Goal: Communication & Community: Answer question/provide support

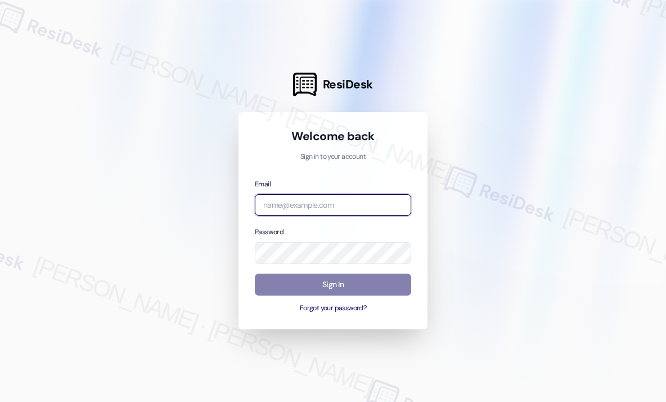
click at [380, 200] on input "email" at bounding box center [333, 205] width 156 height 22
click at [0, 401] on com-1password-button at bounding box center [0, 402] width 0 height 0
click at [335, 203] on input "email" at bounding box center [333, 205] width 156 height 22
type input "automated-surveys-haven_residential-[PERSON_NAME].roles@haven_[DOMAIN_NAME]"
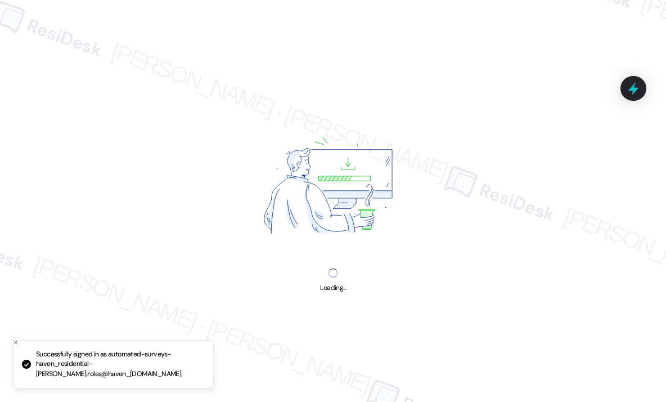
click at [133, 180] on div "Loading..." at bounding box center [333, 201] width 666 height 402
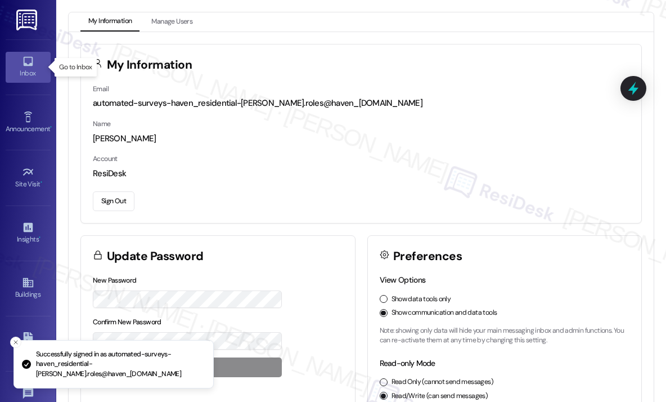
click at [29, 65] on icon at bounding box center [28, 62] width 10 height 10
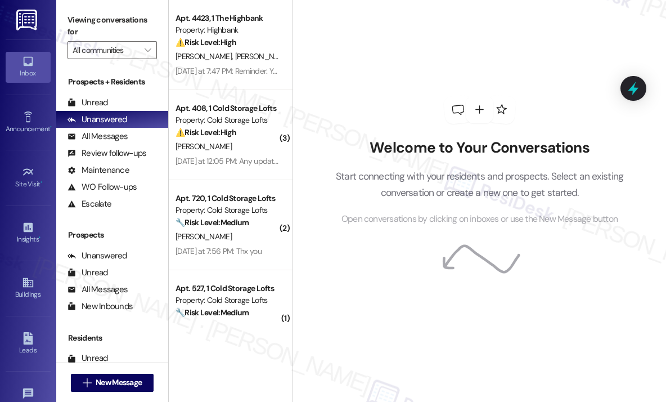
click at [433, 60] on div "Welcome to Your Conversations Start connecting with your residents and prospect…" at bounding box center [480, 160] width 338 height 321
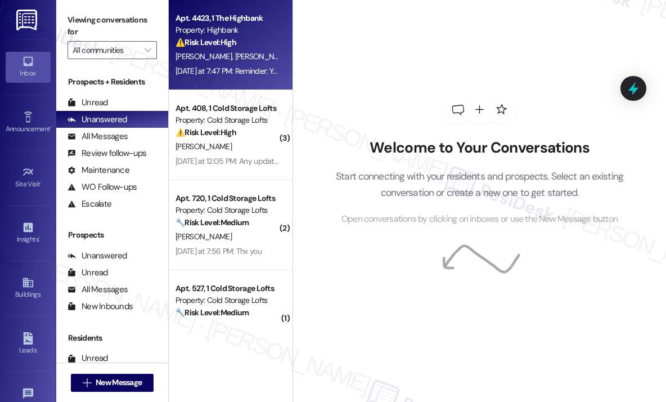
click at [252, 56] on div "[PERSON_NAME] [PERSON_NAME]" at bounding box center [227, 57] width 106 height 14
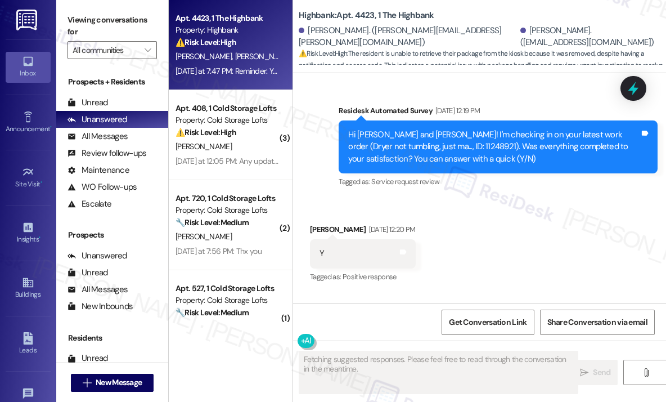
scroll to position [6573, 0]
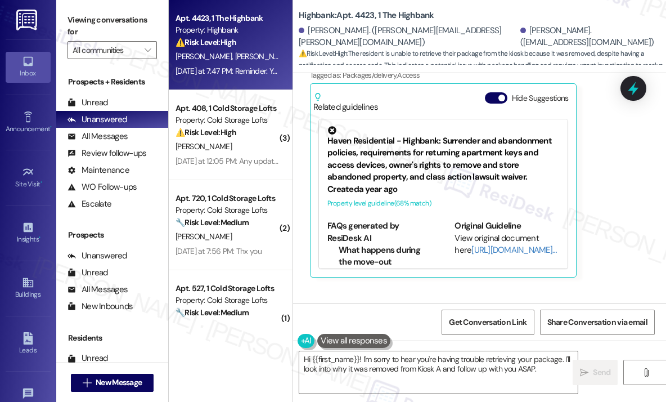
click at [594, 207] on div "[PERSON_NAME] Question [DATE] at 7:47 PM Hi [PERSON_NAME], was trying to retrie…" at bounding box center [469, 137] width 319 height 282
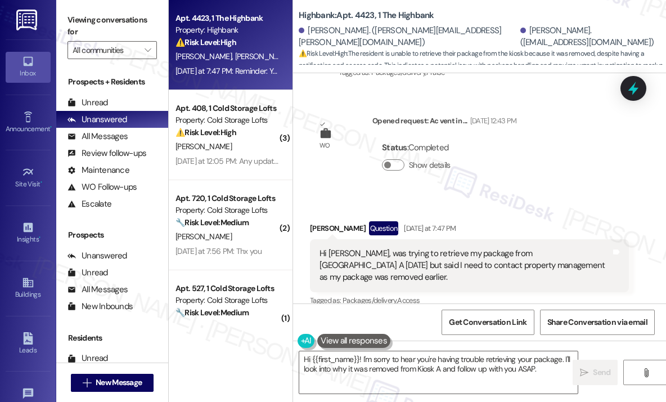
scroll to position [6349, 0]
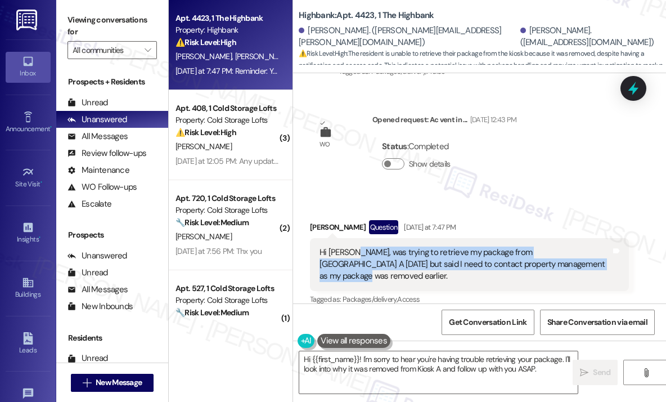
drag, startPoint x: 567, startPoint y: 213, endPoint x: 351, endPoint y: 206, distance: 216.8
click at [351, 247] on div "Hi [PERSON_NAME], was trying to retrieve my package from [GEOGRAPHIC_DATA] A [D…" at bounding box center [466, 265] width 292 height 36
copy div "was trying to retrieve my package from [GEOGRAPHIC_DATA] A [DATE] but said I ne…"
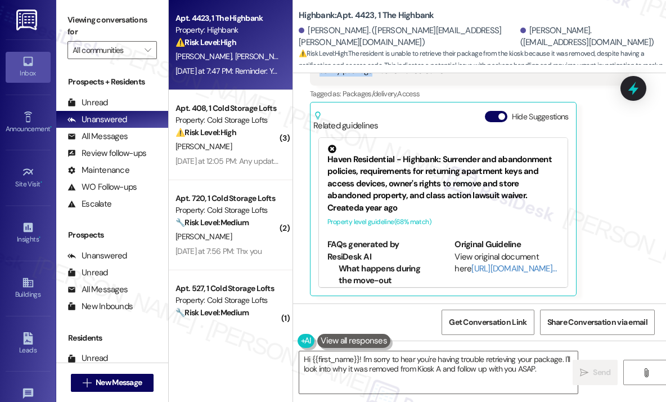
scroll to position [6573, 0]
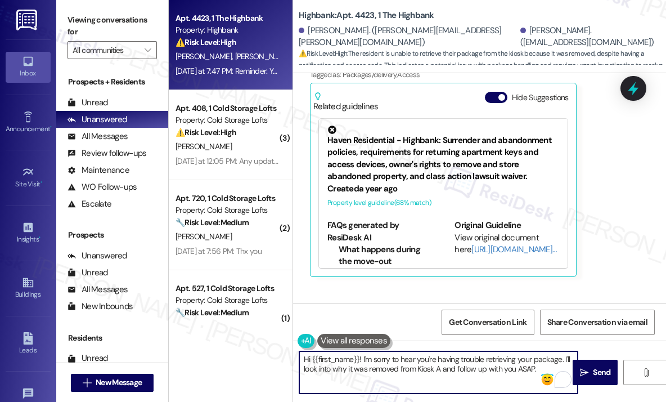
drag, startPoint x: 543, startPoint y: 371, endPoint x: 385, endPoint y: 380, distance: 157.9
click at [364, 363] on textarea "Hi {{first_name}}! I'm sorry to hear you're having trouble retrieving your pack…" at bounding box center [438, 372] width 279 height 42
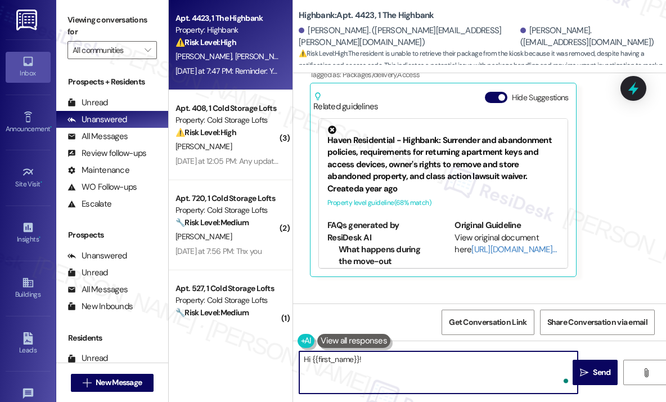
paste textarea "Thanks for letting me know — can you share when you last received a notificatio…"
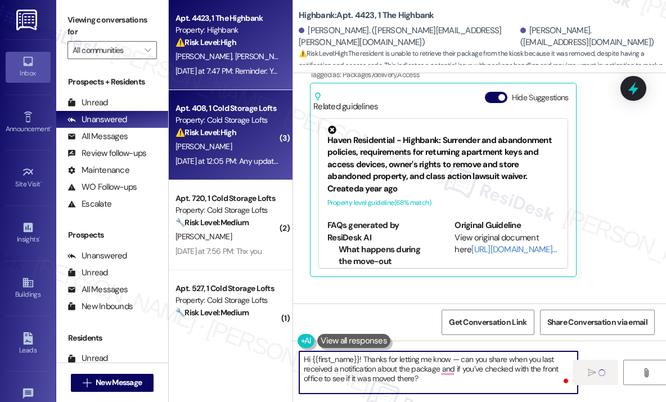
type textarea "Hi {{first_name}}! Thanks for letting me know — can you share when you last rec…"
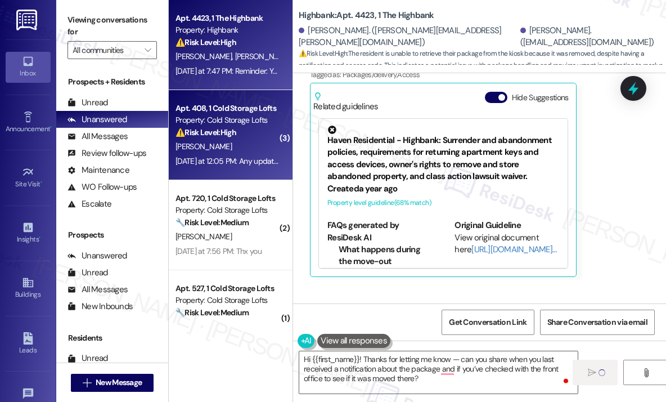
click at [224, 147] on div "[PERSON_NAME]" at bounding box center [227, 147] width 106 height 14
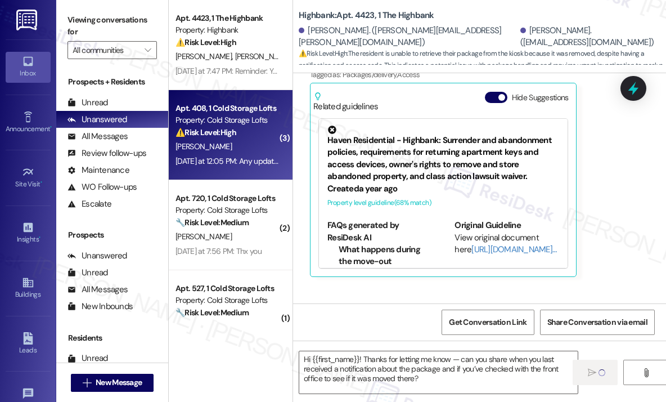
type textarea "Fetching suggested responses. Please feel free to read through the conversation…"
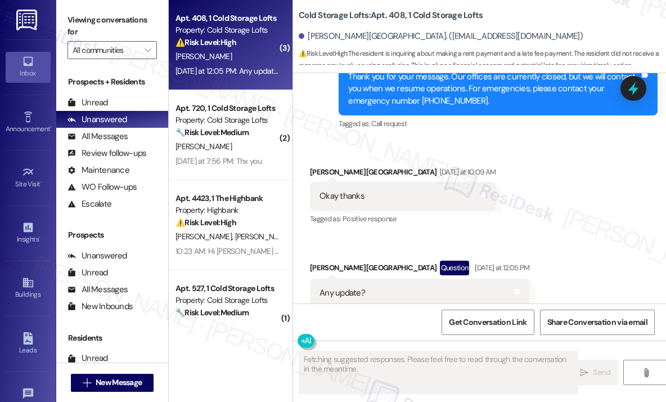
scroll to position [15467, 0]
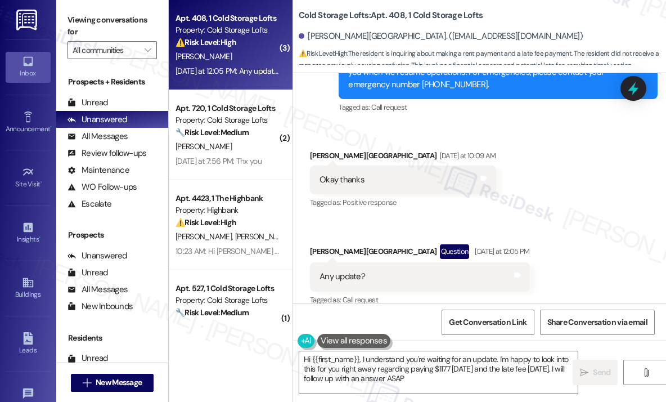
type textarea "Hi {{first_name}}, I understand you're waiting for an update. I'm happy to look…"
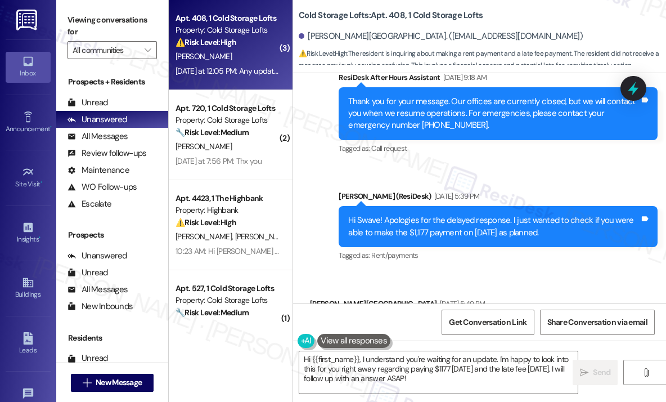
scroll to position [14852, 0]
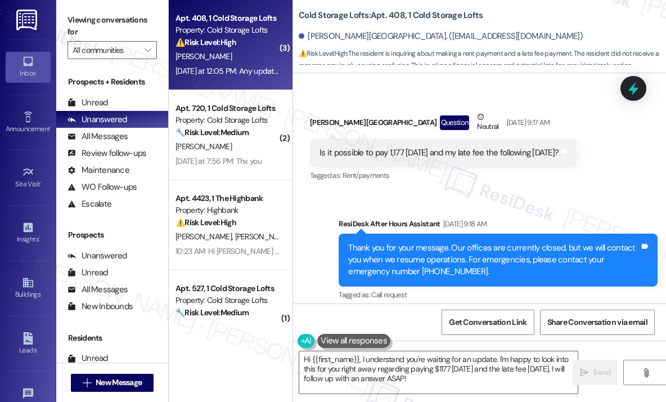
click at [436, 147] on div "Is it possible to pay 1,177 [DATE] and my late fee the following [DATE]?" at bounding box center [439, 153] width 239 height 12
copy div "Is it possible to pay 1,177 [DATE] and my late fee the following [DATE]? Tags a…"
click at [598, 165] on div "Received via SMS Swave [GEOGRAPHIC_DATA] Question Neutral [DATE] 9:17 AM Is it …" at bounding box center [479, 139] width 373 height 107
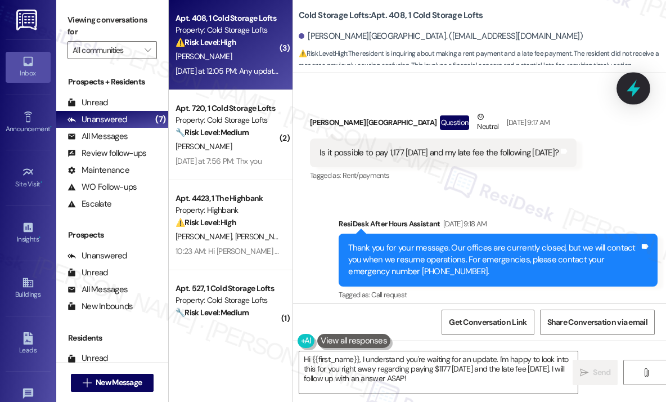
click at [633, 89] on icon at bounding box center [634, 88] width 14 height 17
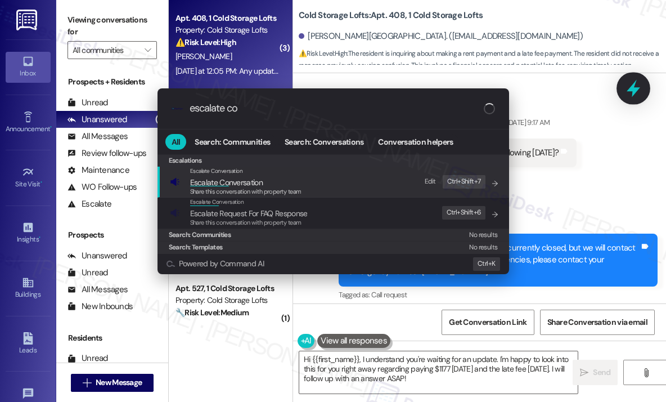
type input "escalate con"
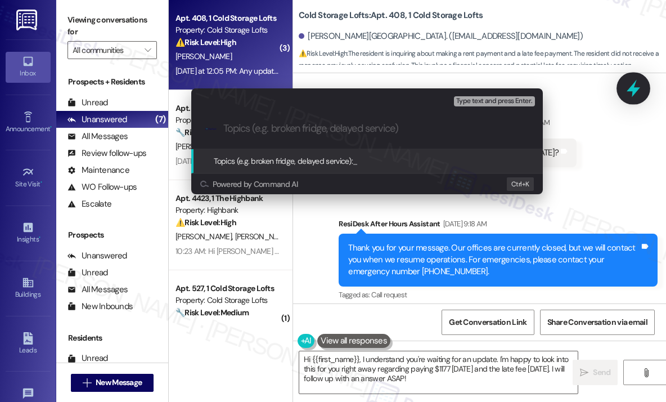
type input "Request to Split Payment"
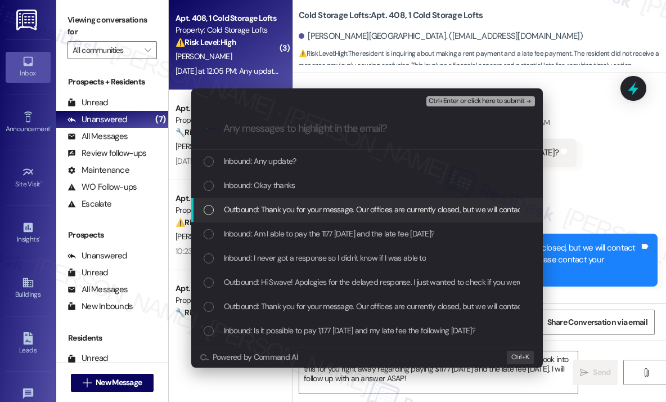
click at [341, 206] on span "Outbound: Thank you for your message. Our offices are currently closed, but we …" at bounding box center [557, 209] width 667 height 12
click at [355, 206] on span "Outbound: Thank you for your message. Our offices are currently closed, but we …" at bounding box center [557, 209] width 667 height 12
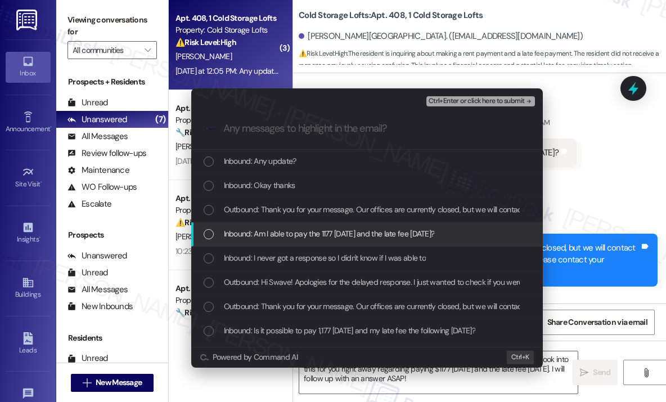
click at [327, 232] on span "Inbound: Am I able to pay the 1177 [DATE] and the late fee [DATE]?" at bounding box center [329, 233] width 211 height 12
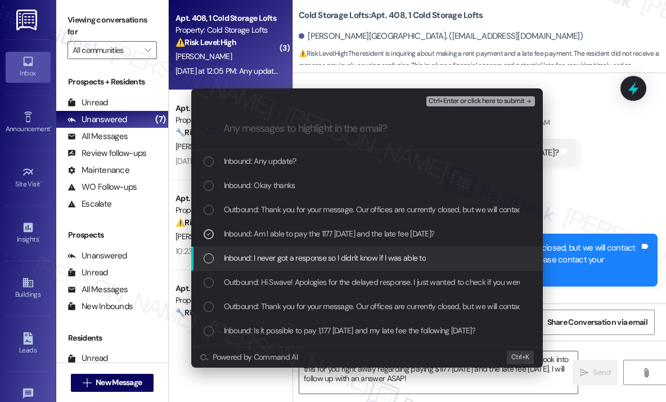
click at [335, 254] on span "Inbound: I never got a response so I didn't know if I was able to" at bounding box center [325, 258] width 203 height 12
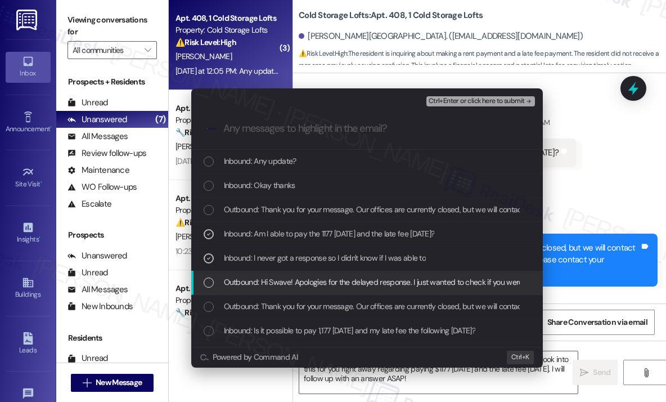
click at [340, 279] on span "Outbound: Hi Swave! Apologies for the delayed response. I just wanted to check …" at bounding box center [463, 282] width 478 height 12
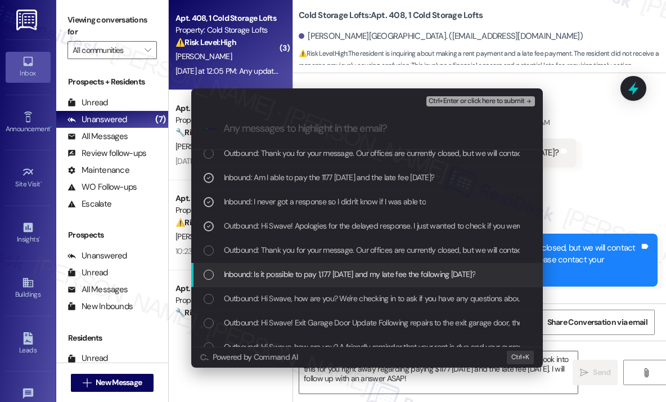
click at [353, 274] on span "Inbound: Is it possible to pay 1,177 [DATE] and my late fee the following [DATE…" at bounding box center [350, 274] width 252 height 12
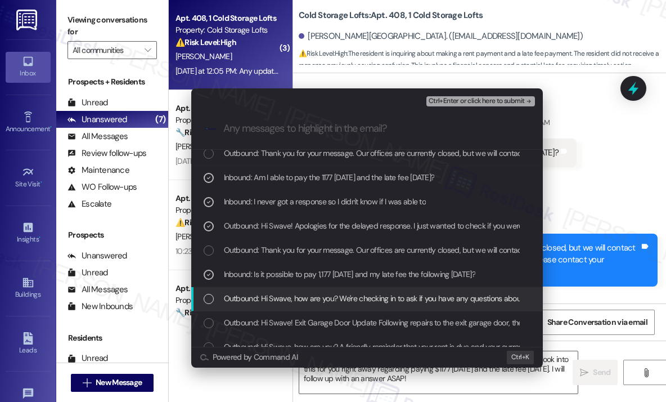
click at [357, 294] on span "Outbound: Hi Swave, how are you? We're checking in to ask if you have any quest…" at bounding box center [591, 298] width 735 height 12
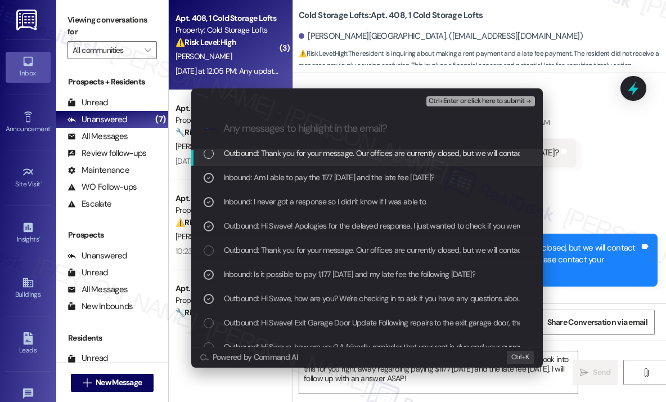
click at [480, 100] on span "Ctrl+Enter or click here to submit" at bounding box center [477, 101] width 96 height 8
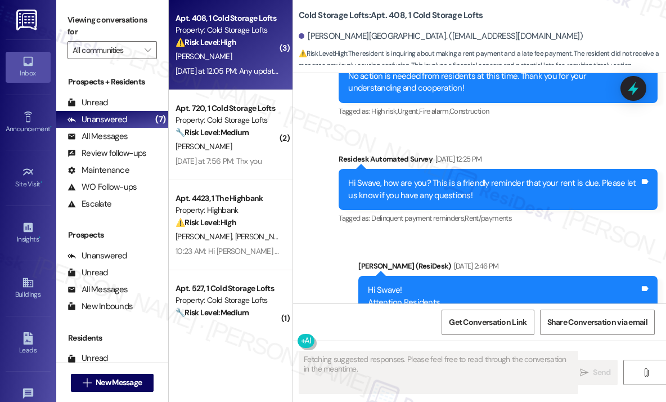
scroll to position [15467, 0]
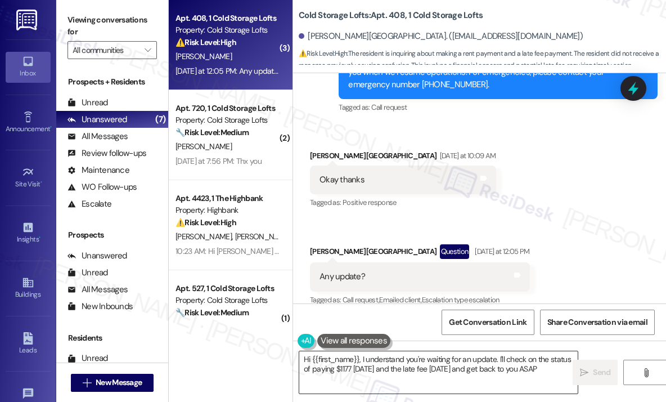
type textarea "Hi {{first_name}}, I understand you're waiting for an update. I'll check on the…"
click at [406, 373] on textarea "Hi {{first_name}}, I understand you're waiting for an update. I'll check on the…" at bounding box center [438, 372] width 279 height 42
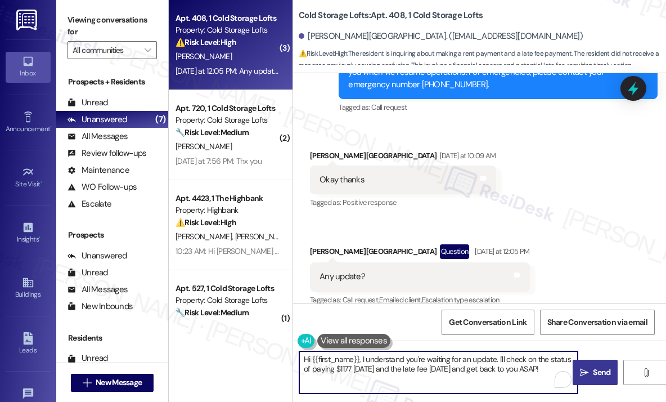
click at [597, 371] on span "Send" at bounding box center [601, 372] width 17 height 12
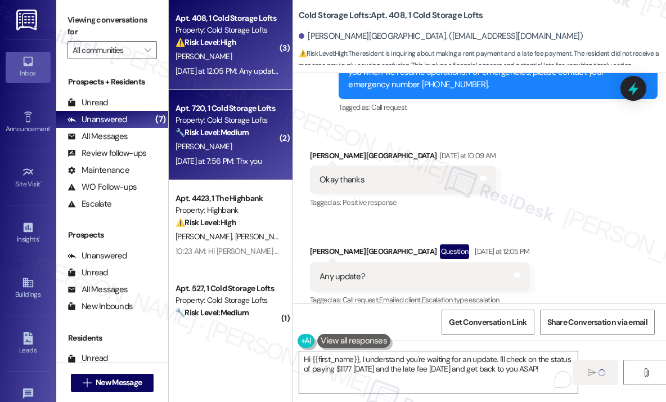
click at [241, 149] on div "[PERSON_NAME]" at bounding box center [227, 147] width 106 height 14
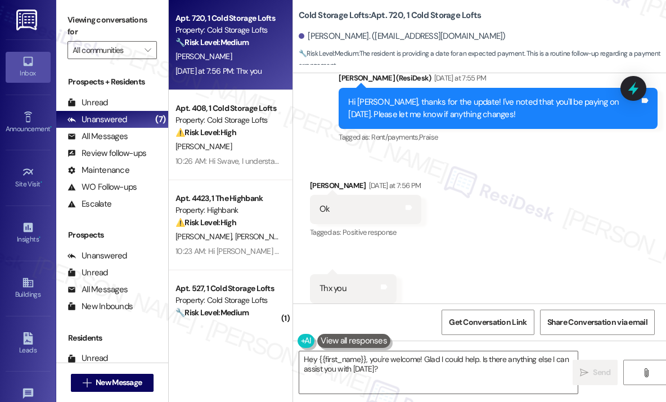
scroll to position [19749, 0]
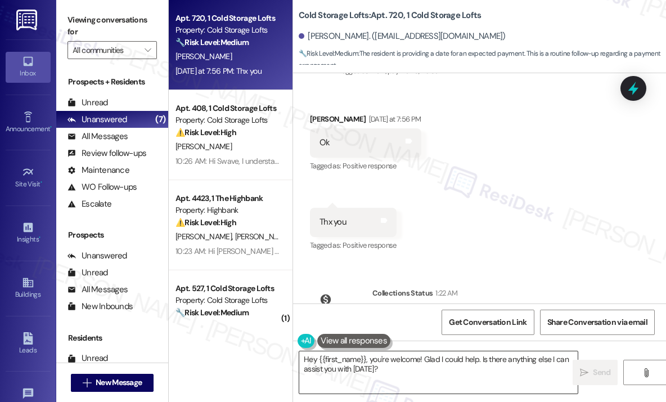
click at [496, 366] on textarea "Hey {{first_name}}, you're welcome! Glad I could help. Is there anything else I…" at bounding box center [438, 372] width 279 height 42
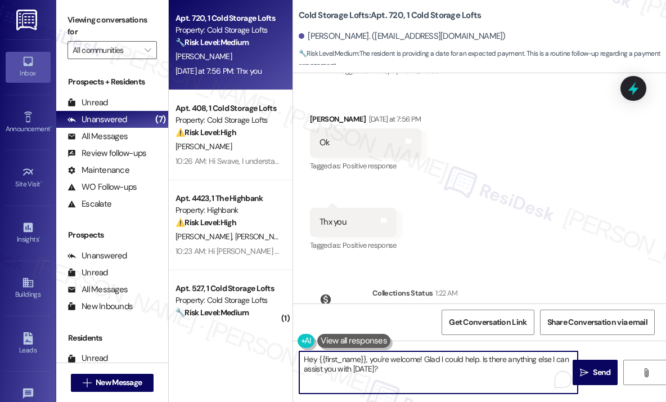
drag, startPoint x: 480, startPoint y: 358, endPoint x: 484, endPoint y: 377, distance: 19.7
click at [484, 378] on textarea "Hey {{first_name}}, you're welcome! Glad I could help. Is there anything else I…" at bounding box center [438, 372] width 279 height 42
type textarea "Hey {{first_name}}, you're welcome! Glad I could help."
click at [592, 366] on button " Send" at bounding box center [595, 372] width 45 height 25
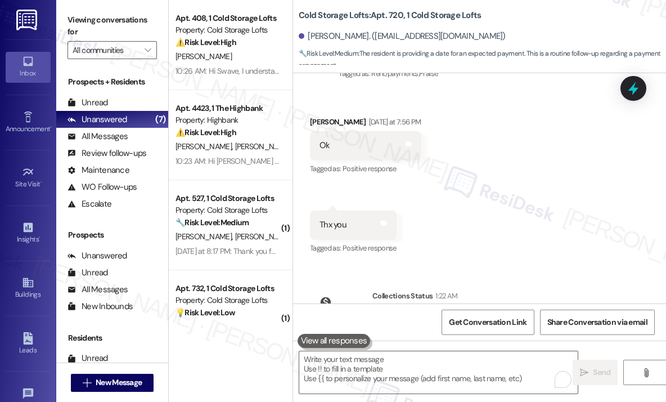
scroll to position [19827, 0]
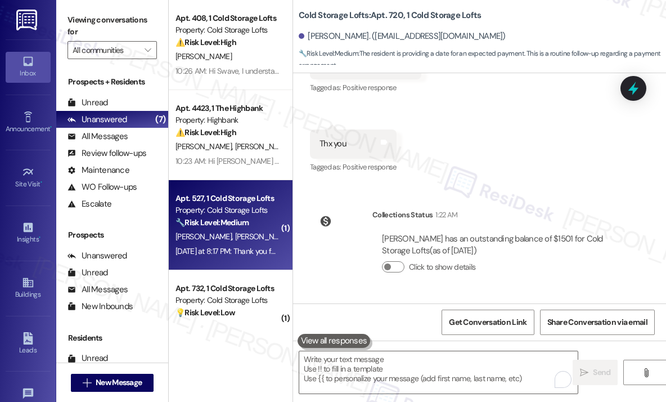
click at [294, 240] on span "[PERSON_NAME]" at bounding box center [322, 236] width 56 height 10
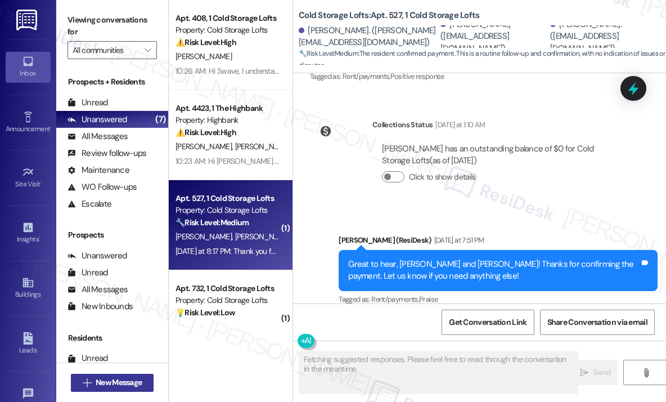
scroll to position [9632, 0]
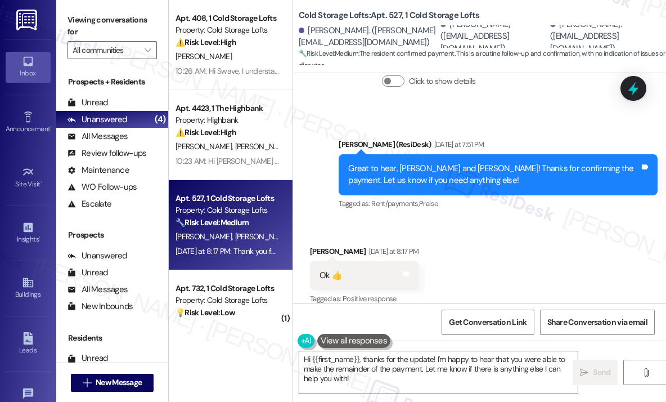
click at [525, 228] on div "Received via SMS [PERSON_NAME] [DATE] at 8:17 PM Ok 👍 Tags and notes Tagged as:…" at bounding box center [479, 267] width 373 height 95
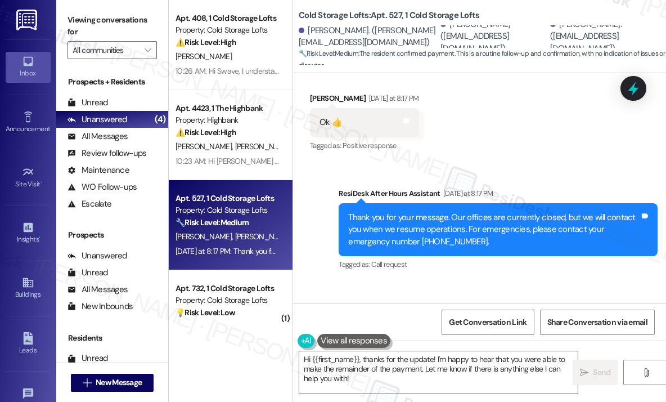
scroll to position [9688, 0]
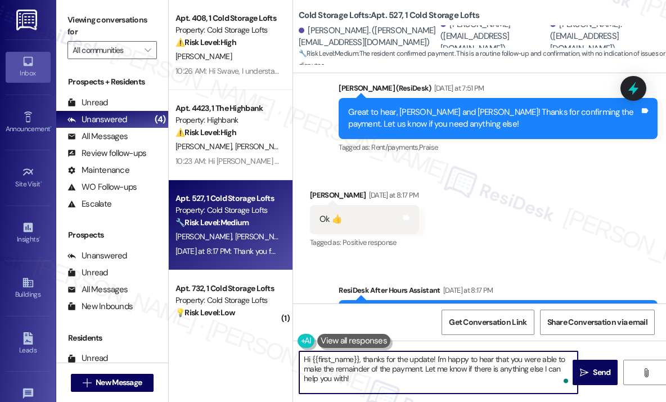
drag, startPoint x: 395, startPoint y: 382, endPoint x: 293, endPoint y: 347, distance: 107.5
click at [293, 347] on div "Hi {{first_name}}, thanks for the update! I'm happy to hear that you were able …" at bounding box center [479, 383] width 373 height 84
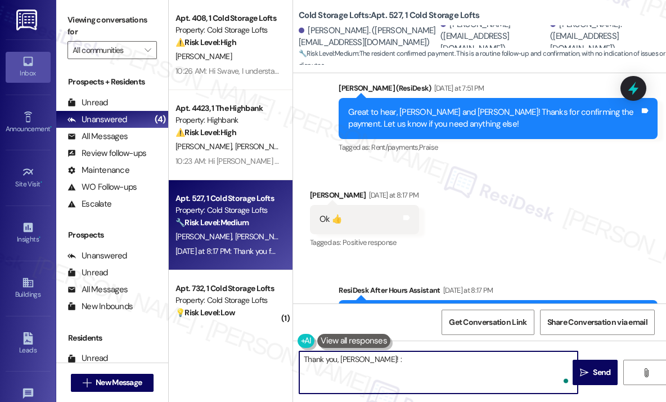
type textarea "Thank you, [PERSON_NAME]! :)"
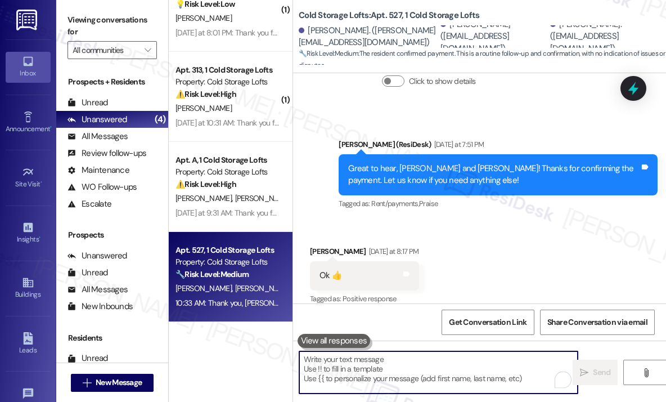
scroll to position [38, 0]
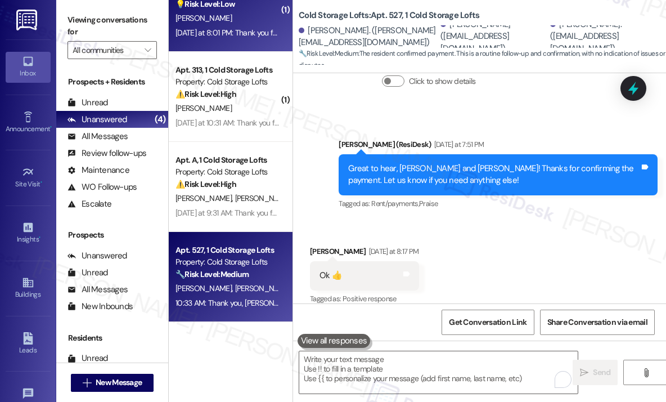
click at [243, 29] on div "[DATE] at 8:01 PM: Thank you for your message. Our offices are currently closed…" at bounding box center [520, 33] width 689 height 10
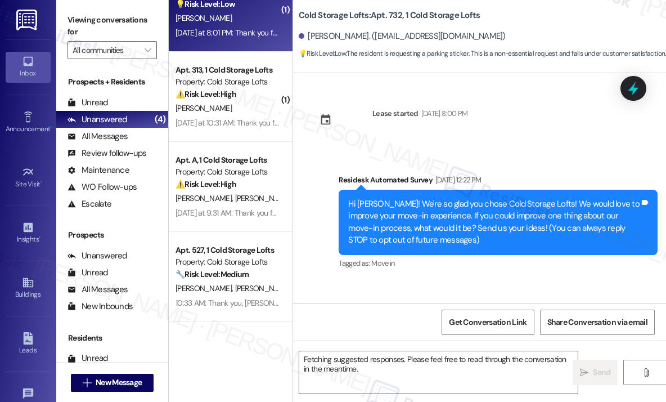
scroll to position [11806, 0]
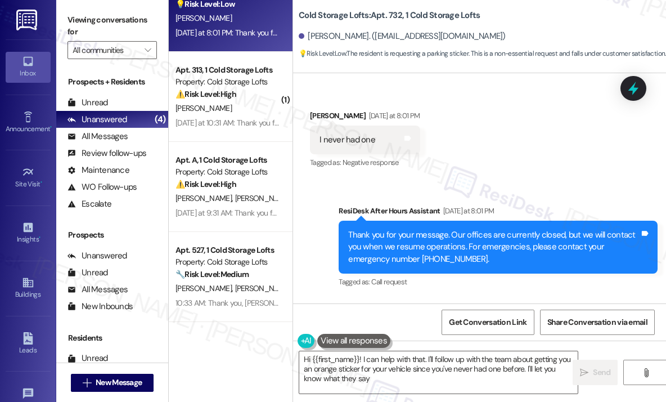
type textarea "Hi {{first_name}}! I can help with that. I'll follow up with the team about get…"
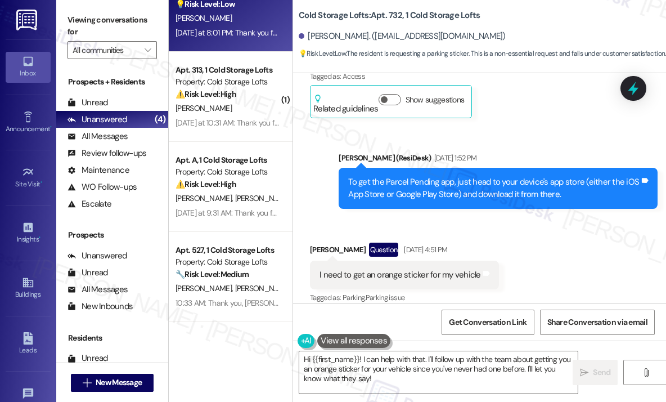
scroll to position [11468, 0]
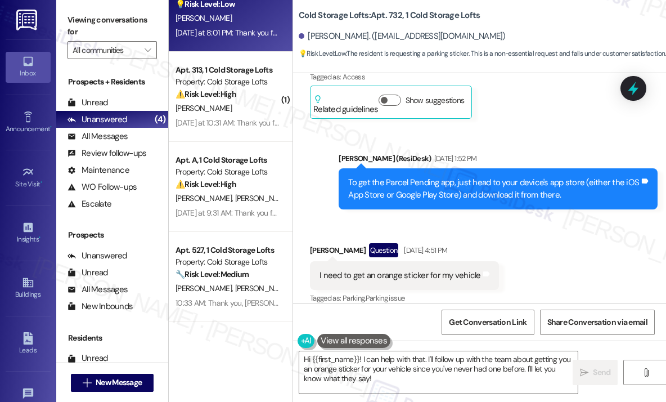
click at [443, 270] on div "I need to get an orange sticker for my vehicle" at bounding box center [401, 276] width 162 height 12
copy div "I need to get an orange sticker for my vehicle Tags and notes"
click at [566, 218] on div "Received via SMS [PERSON_NAME] Question [DATE] 4:51 PM I need to get an orange …" at bounding box center [479, 266] width 373 height 97
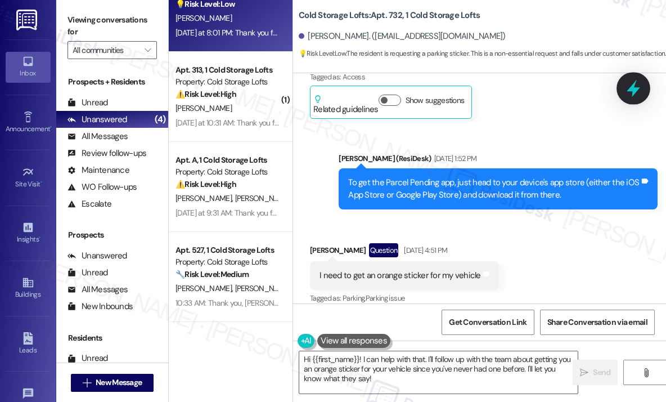
click at [634, 90] on icon at bounding box center [634, 88] width 14 height 17
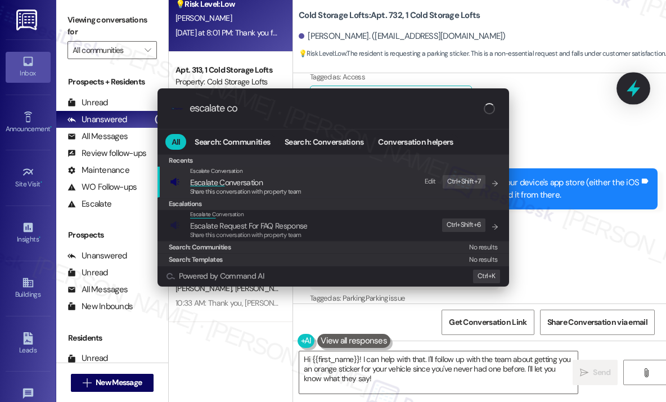
type input "escalate con"
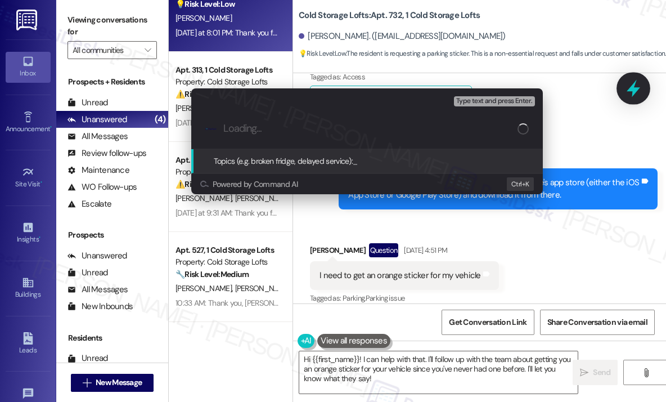
paste input "Request for Orange Vehicle Sticker"
type input "Request for Orange Vehicle Sticker"
click at [634, 90] on div "Escalate Conversation High risk Topics (e.g. broken fridge, delayed service) An…" at bounding box center [333, 201] width 666 height 402
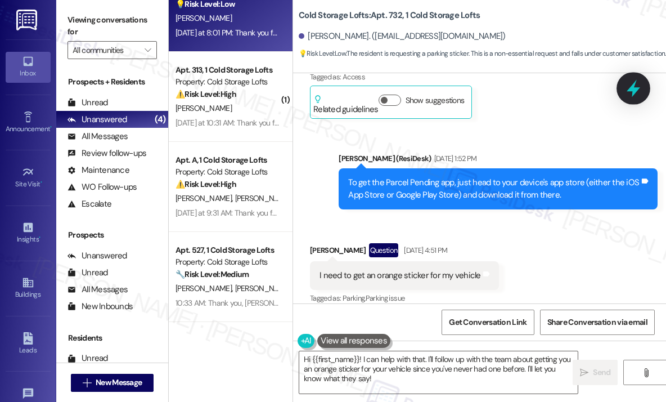
click at [634, 90] on icon at bounding box center [634, 88] width 14 height 17
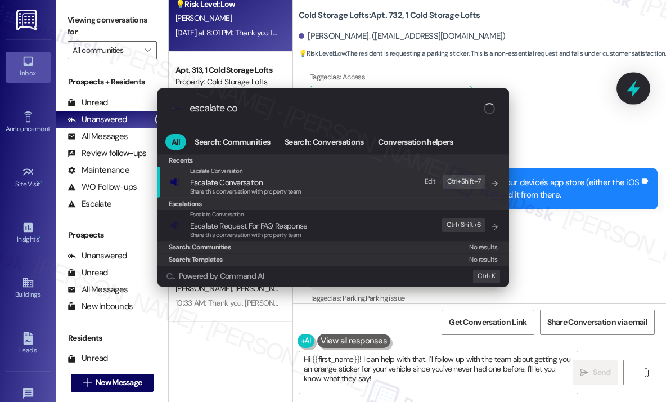
type input "escalate con"
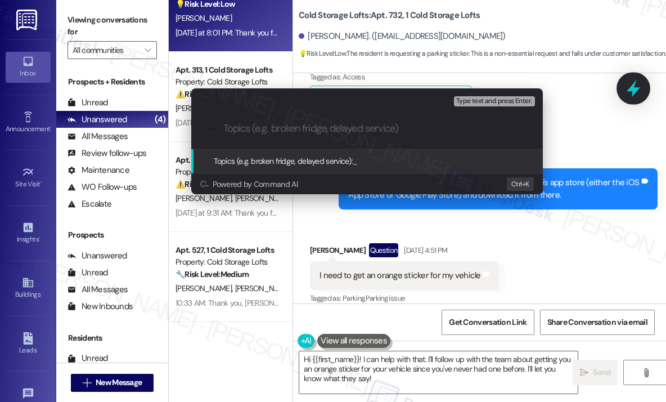
paste input "Request for Orange Vehicle Sticker"
type input "Request for Orange Vehicle Sticker"
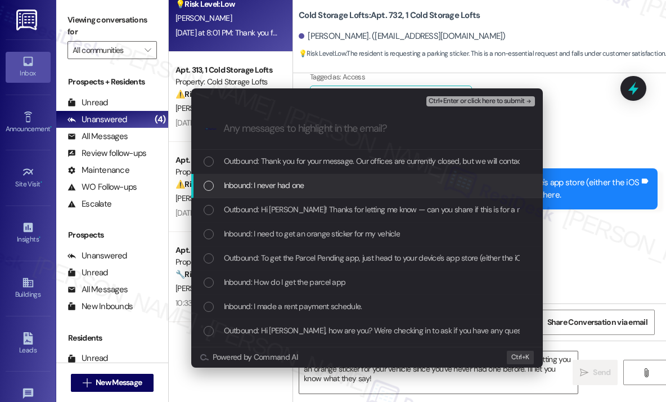
click at [280, 189] on span "Inbound: I never had one" at bounding box center [264, 185] width 80 height 12
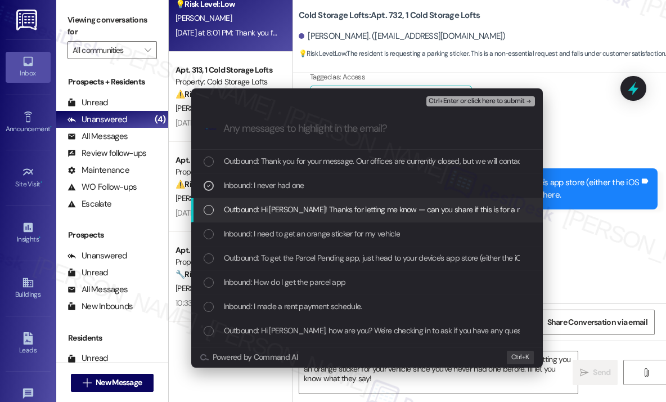
click at [283, 209] on span "Outbound: Hi [PERSON_NAME]! Thanks for letting me know — can you share if this …" at bounding box center [465, 209] width 483 height 12
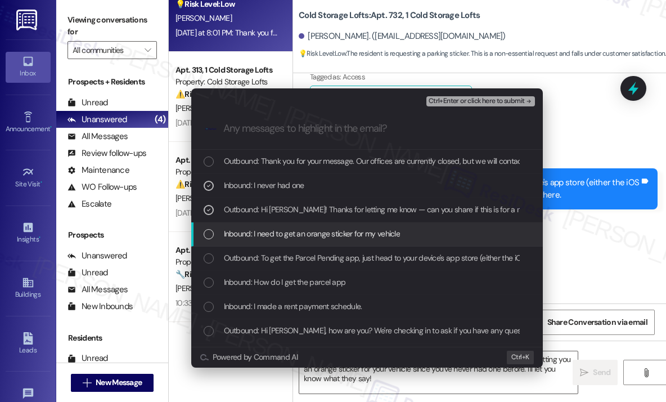
click at [287, 229] on span "Inbound: I need to get an orange sticker for my vehicle" at bounding box center [312, 233] width 177 height 12
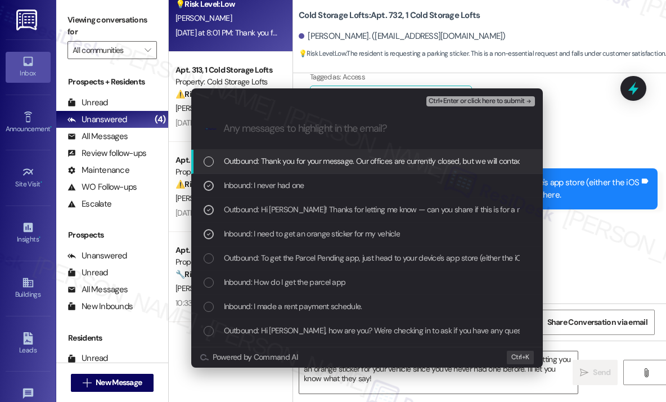
click at [450, 104] on span "Ctrl+Enter or click here to submit" at bounding box center [477, 101] width 96 height 8
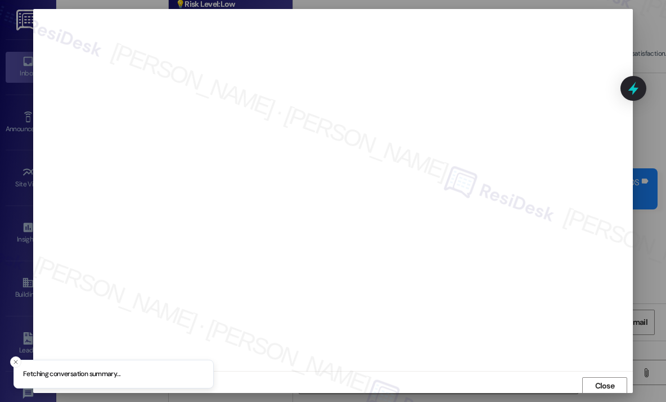
scroll to position [2, 0]
click at [606, 377] on span "Close" at bounding box center [605, 384] width 24 height 17
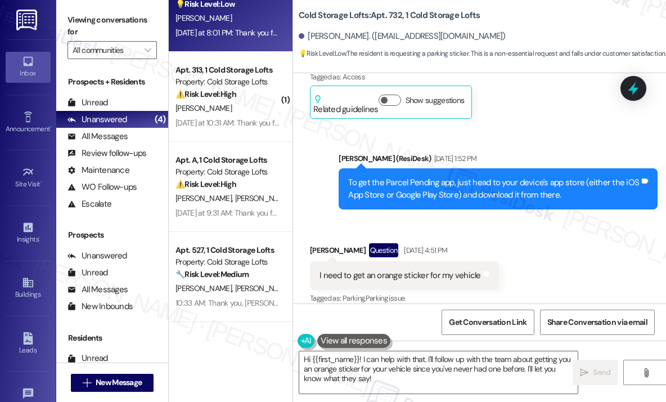
click at [593, 218] on div "Received via SMS [PERSON_NAME] Question [DATE] 4:51 PM I need to get an orange …" at bounding box center [479, 266] width 373 height 97
click at [640, 86] on icon at bounding box center [633, 88] width 19 height 19
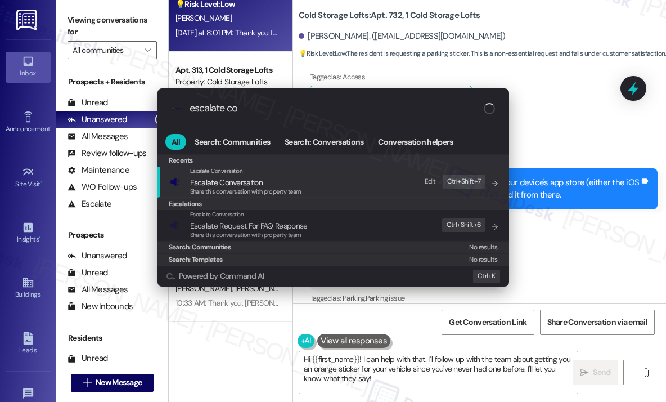
type input "escalate con"
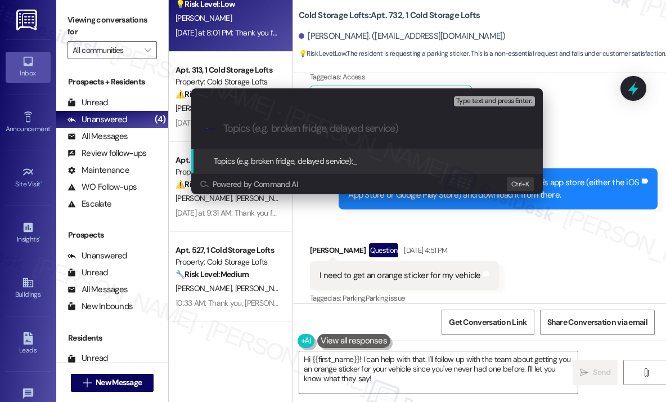
paste input "Request for Orange Vehicle Sticker"
type input "Request for Orange Vehicle Sticker"
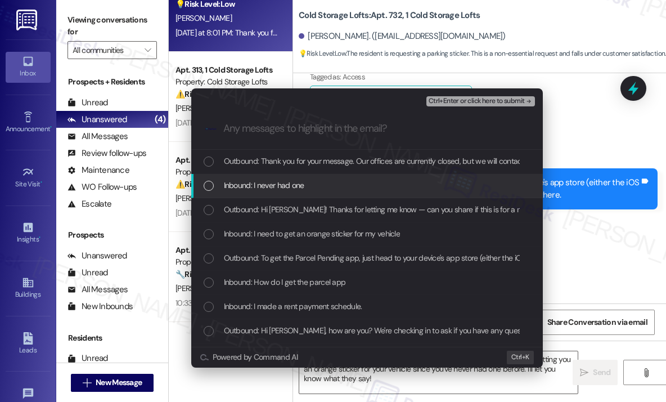
click at [320, 186] on div "Inbound: I never had one" at bounding box center [368, 185] width 329 height 12
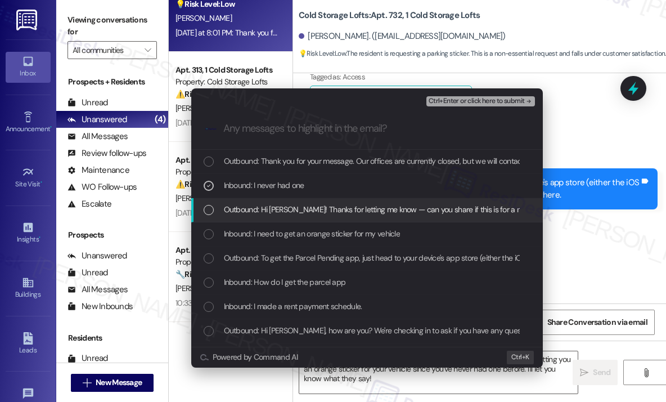
click at [324, 209] on span "Outbound: Hi [PERSON_NAME]! Thanks for letting me know — can you share if this …" at bounding box center [465, 209] width 483 height 12
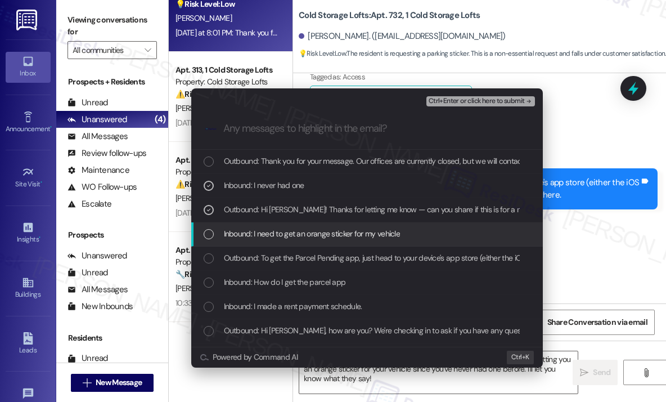
click at [332, 230] on span "Inbound: I need to get an orange sticker for my vehicle" at bounding box center [312, 233] width 177 height 12
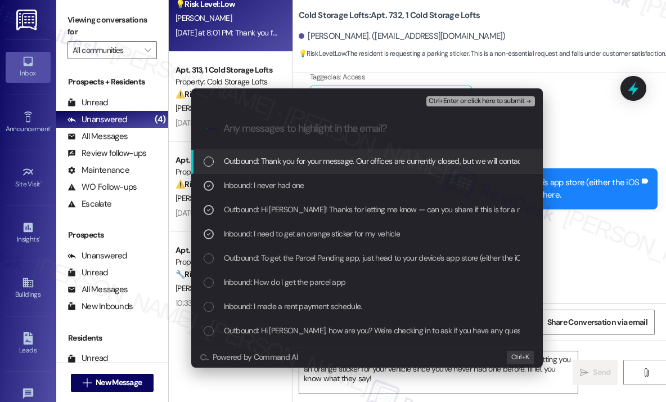
click at [468, 98] on span "Ctrl+Enter or click here to submit" at bounding box center [477, 101] width 96 height 8
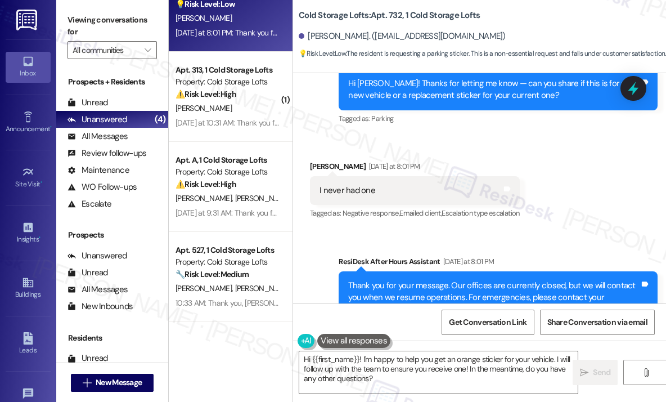
scroll to position [11806, 0]
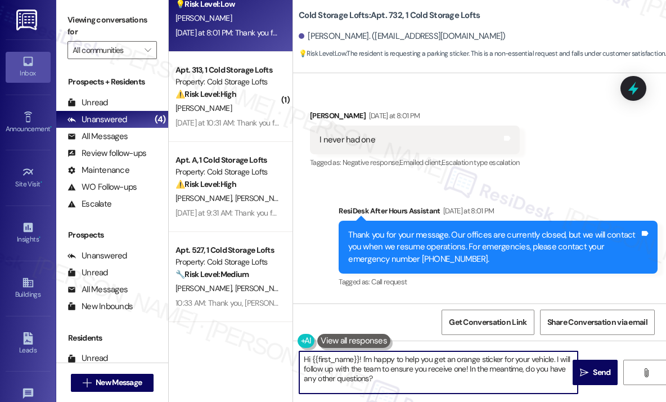
click at [453, 382] on textarea "Hi {{first_name}}! I'm happy to help you get an orange sticker for your vehicle…" at bounding box center [438, 372] width 279 height 42
drag, startPoint x: 471, startPoint y: 370, endPoint x: 477, endPoint y: 384, distance: 15.4
click at [477, 384] on textarea "Hi {{first_name}}! I'm happy to help you get an orange sticker for your vehicle…" at bounding box center [438, 372] width 279 height 42
type textarea "Hi {{first_name}}! I'm happy to help you get an orange sticker for your vehicle…"
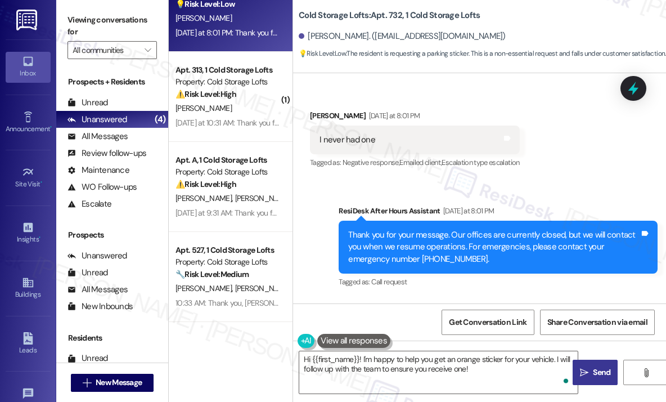
click at [598, 370] on span "Send" at bounding box center [601, 372] width 17 height 12
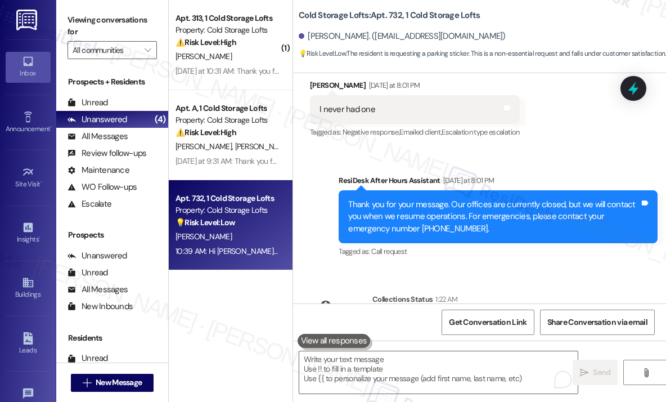
scroll to position [11897, 0]
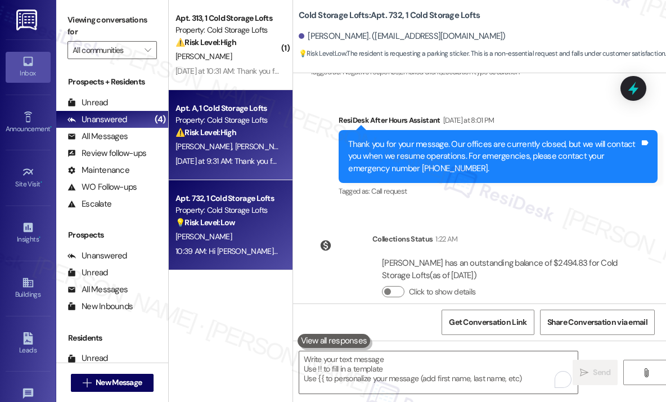
click at [233, 161] on div "[DATE] at 9:31 AM: Thank you for your message. Our offices are currently closed…" at bounding box center [520, 161] width 688 height 10
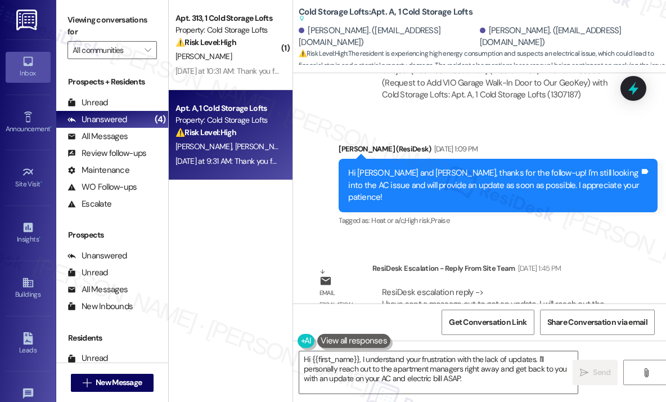
scroll to position [35828, 0]
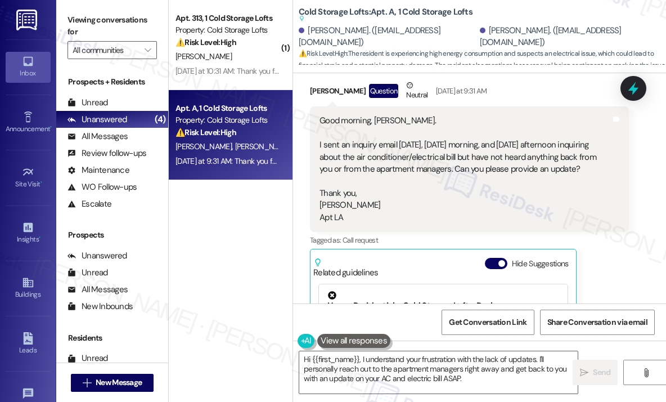
scroll to position [46071, 0]
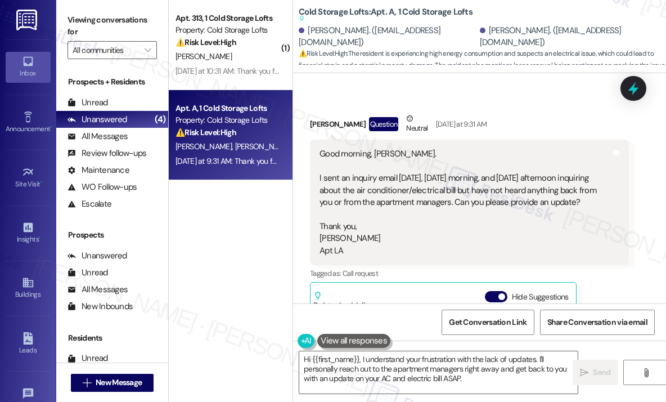
drag, startPoint x: 603, startPoint y: 224, endPoint x: 319, endPoint y: 222, distance: 284.2
copy div "I sent an inquiry email [DATE], [DATE] morning, and [DATE] afternoon inquiring …"
click at [360, 351] on div "Hi {{first_name}}, I understand your frustration with the lack of updates. I'll…" at bounding box center [439, 372] width 280 height 43
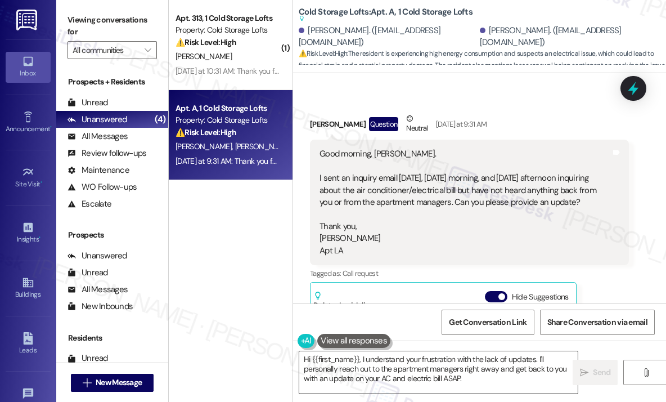
click at [369, 369] on textarea "Hi {{first_name}}, I understand your frustration with the lack of updates. I'll…" at bounding box center [438, 372] width 279 height 42
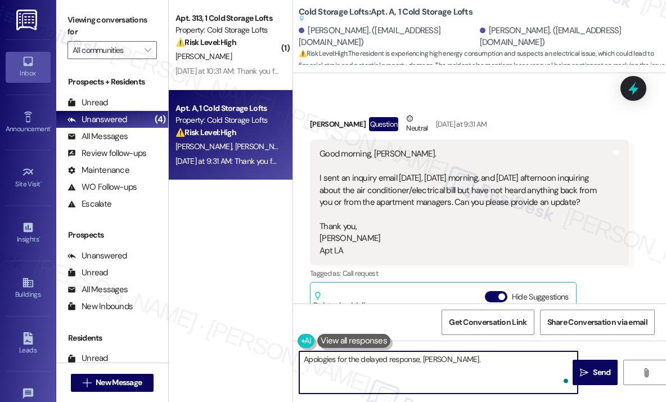
paste textarea "Have you had the chance to visit the office and speak with someone directly abo…"
type textarea "Apologies for the delayed response, [PERSON_NAME]. Have you had the chance to v…"
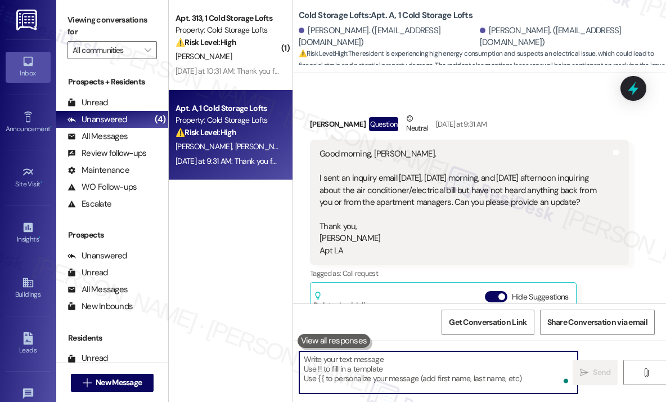
scroll to position [46118, 0]
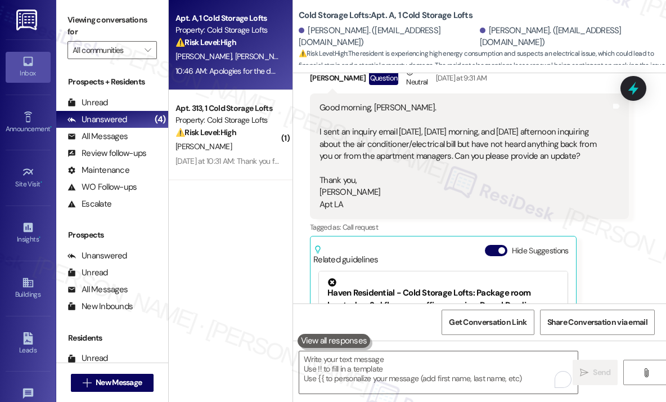
click at [472, 97] on div "Received via SMS [PERSON_NAME] Question Neutral [DATE] at 9:31 AM Good morning,…" at bounding box center [479, 344] width 373 height 607
click at [491, 107] on div "Received via SMS [PERSON_NAME] Question Neutral [DATE] at 9:31 AM Good morning,…" at bounding box center [479, 344] width 373 height 607
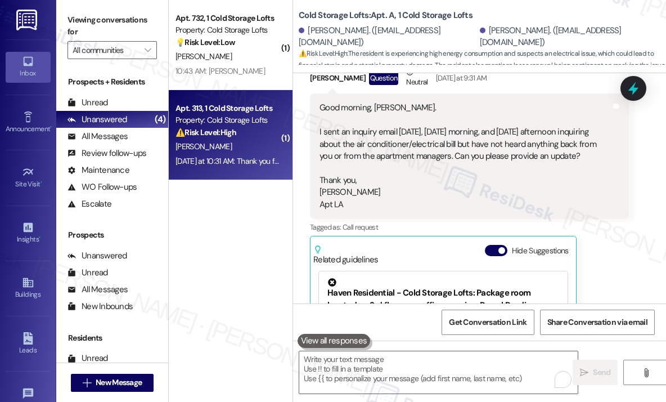
click at [258, 128] on div "⚠️ Risk Level: High The resident indicates their check will be delayed until th…" at bounding box center [228, 133] width 104 height 12
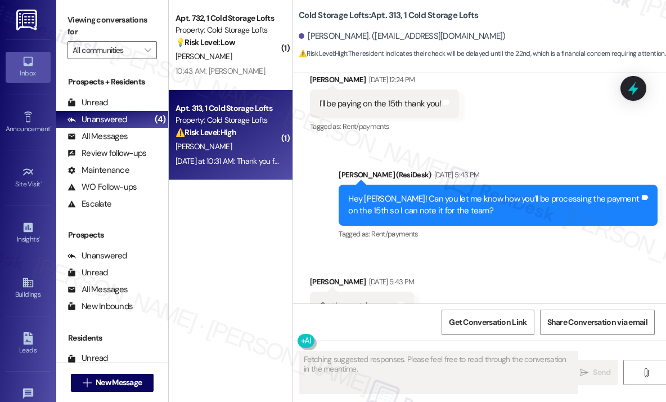
scroll to position [16880, 0]
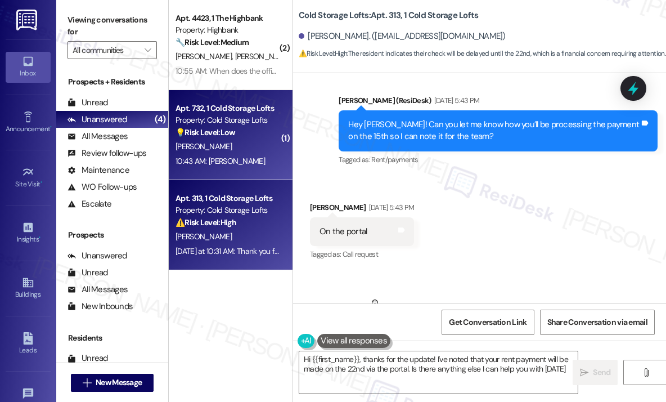
type textarea "Hi {{first_name}}, thanks for the update! I've noted that your rent payment wil…"
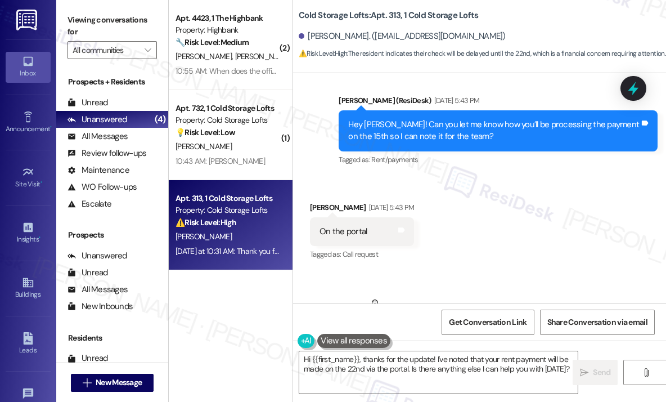
click at [561, 176] on div "Received via SMS [PERSON_NAME] [DATE] 5:43 PM On the portal Tags and notes Tagg…" at bounding box center [479, 277] width 373 height 202
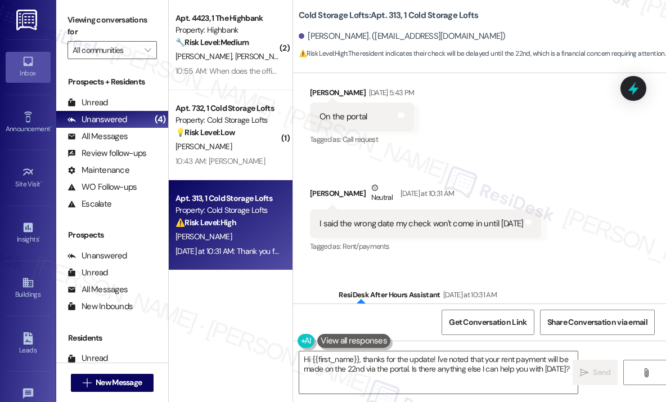
scroll to position [16993, 0]
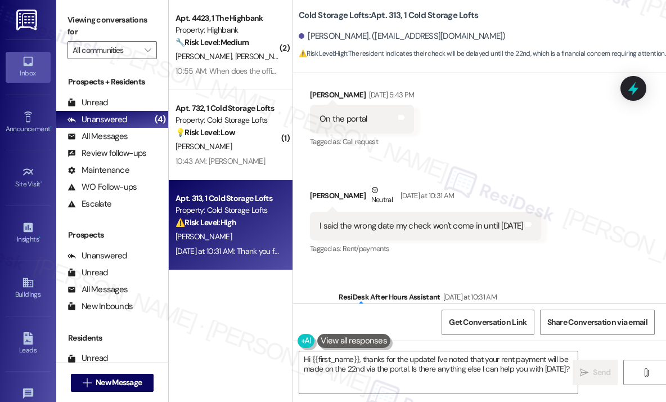
click at [478, 220] on div "I said the wrong date my check won't come in until [DATE]" at bounding box center [422, 226] width 204 height 12
click at [479, 220] on div "I said the wrong date my check won't come in until [DATE]" at bounding box center [422, 226] width 204 height 12
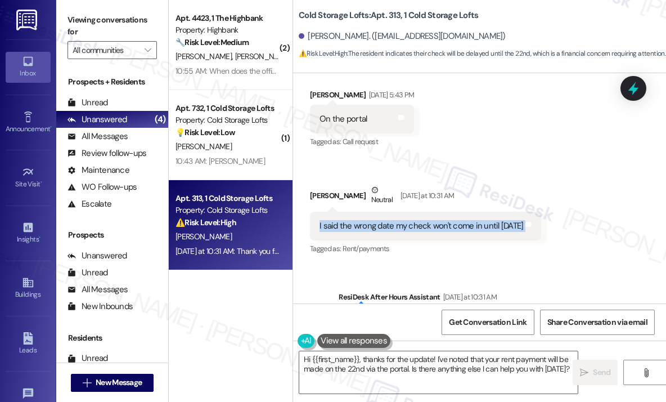
click at [479, 220] on div "I said the wrong date my check won't come in until [DATE]" at bounding box center [422, 226] width 204 height 12
copy div "I said the wrong date my check won't come in until [DATE] Tags and notes"
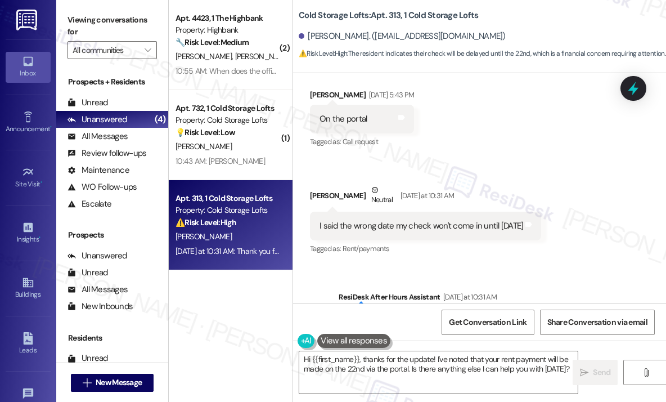
click at [487, 93] on div "Received via SMS [PERSON_NAME] [DATE] 5:43 PM On the portal Tags and notes Tagg…" at bounding box center [479, 165] width 373 height 202
click at [554, 266] on div "Sent via SMS ResiDesk After Hours Assistant [DATE] at 10:31 AM Thank you for yo…" at bounding box center [479, 325] width 373 height 119
click at [462, 266] on div "Sent via SMS ResiDesk After Hours Assistant [DATE] at 10:31 AM Thank you for yo…" at bounding box center [479, 325] width 373 height 119
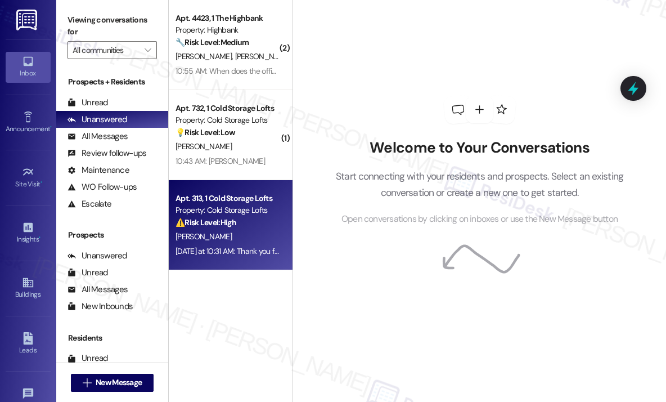
click at [241, 247] on div "Yesterday at 10:31 AM: Thank you for your message. Our offices are currently cl…" at bounding box center [521, 251] width 691 height 10
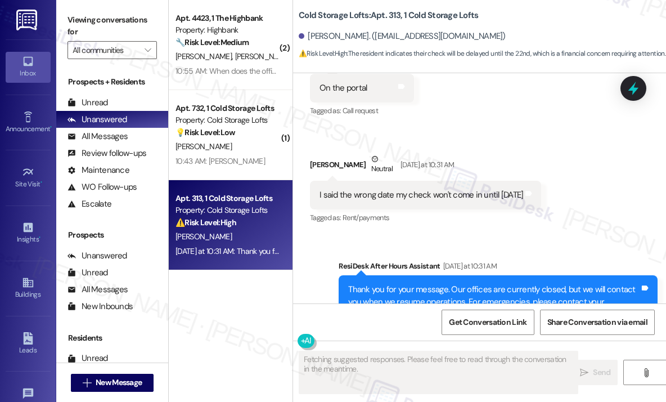
scroll to position [17115, 0]
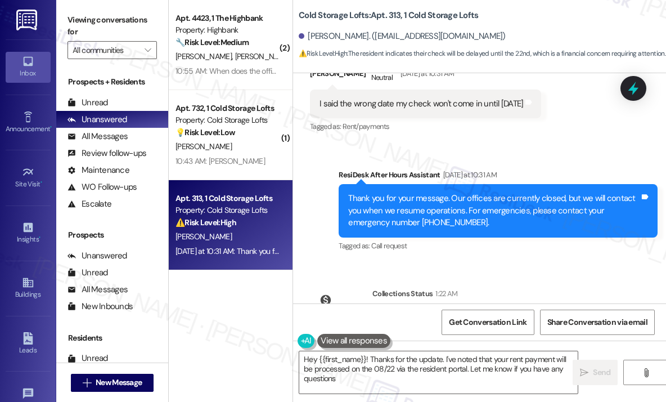
type textarea "Hey {{first_name}}! Thanks for the update. I've noted that your rent payment wi…"
click at [554, 279] on div "Collections Status 1:22 AM Janelle Sardis has an outstanding balance of $1702 f…" at bounding box center [470, 328] width 336 height 98
click at [637, 88] on icon at bounding box center [634, 88] width 14 height 17
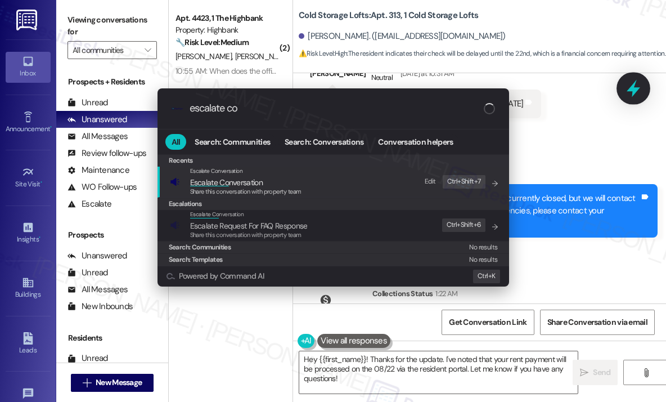
type input "escalate con"
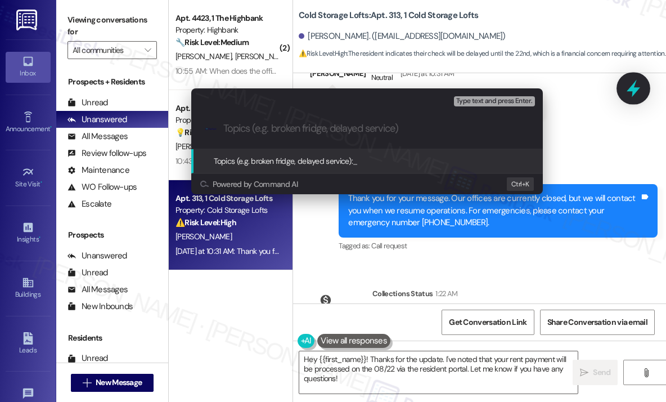
type input "Updated Payment Date – Check Will Arrive on Friday, August 22"
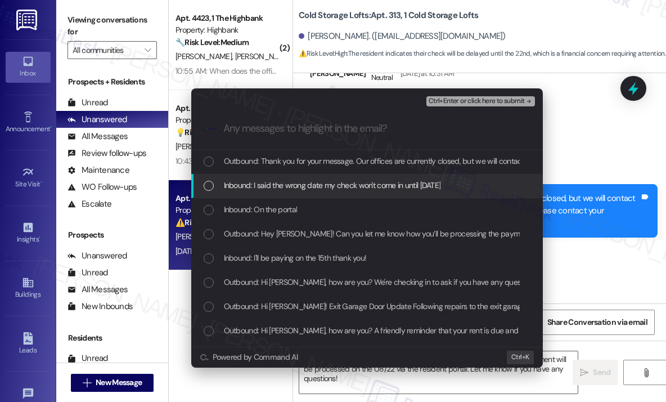
click at [441, 185] on span "Inbound: I said the wrong date my check won't come in until next Friday the 22nd" at bounding box center [332, 185] width 217 height 12
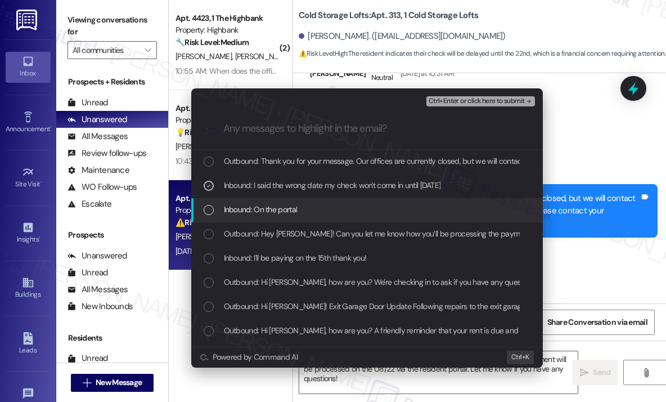
click at [450, 202] on div "Inbound: On the portal" at bounding box center [367, 210] width 352 height 24
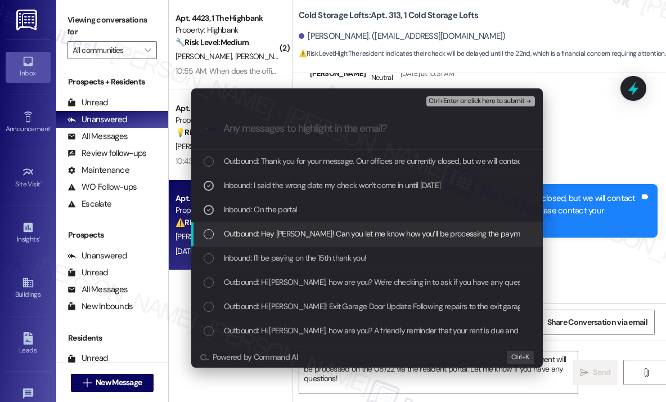
click at [453, 229] on span "Outbound: Hey Janelle! Can you let me know how you’ll be processing the payment…" at bounding box center [443, 233] width 439 height 12
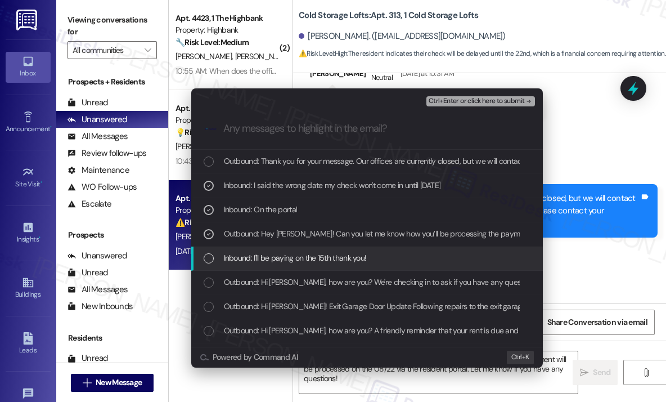
click at [463, 262] on div "Inbound: I'll be paying on the 15th thank you!" at bounding box center [368, 258] width 329 height 12
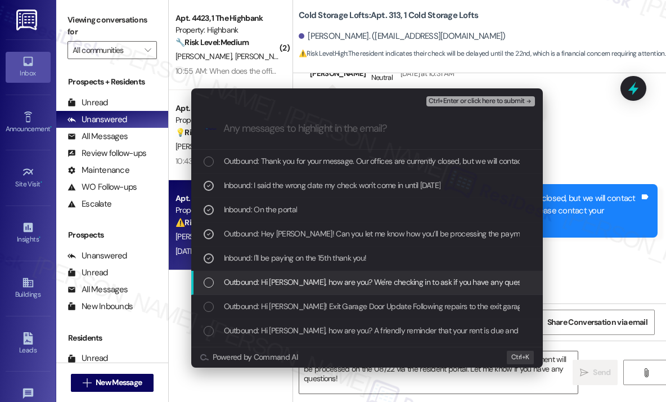
click at [458, 285] on span "Outbound: Hi Janelle, how are you? We're checking in to ask if you have any que…" at bounding box center [610, 282] width 772 height 12
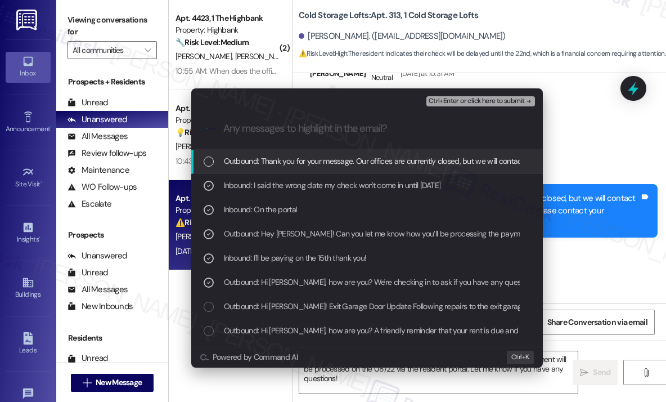
click at [469, 101] on span "Ctrl+Enter or click here to submit" at bounding box center [477, 101] width 96 height 8
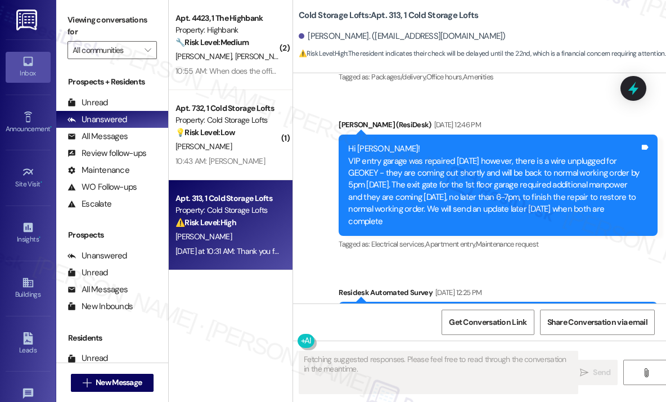
scroll to position [16880, 0]
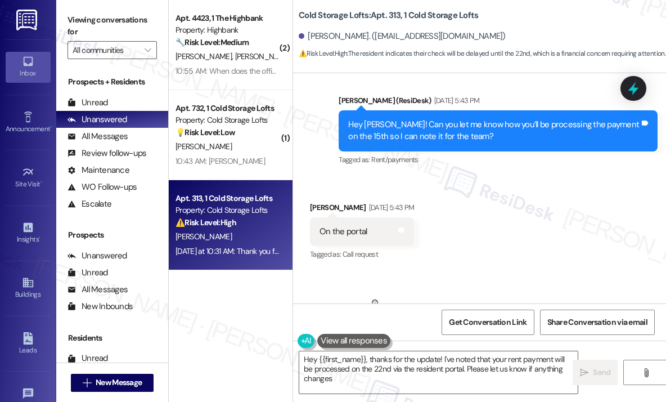
type textarea "Hey {{first_name}}, thanks for the update! I've noted that your rent payment wi…"
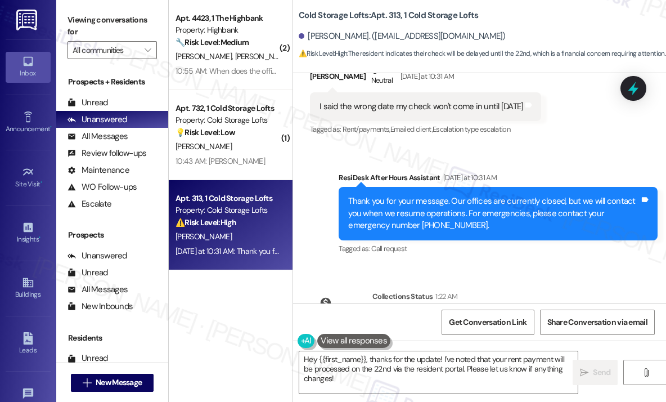
scroll to position [17115, 0]
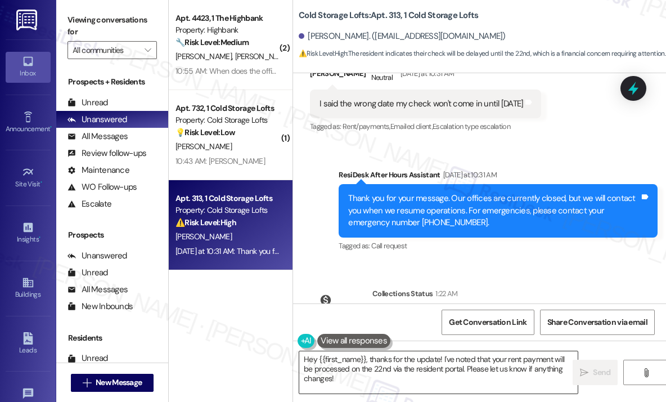
click at [494, 360] on textarea "Hey {{first_name}}, thanks for the update! I've noted that your rent payment wi…" at bounding box center [438, 372] width 279 height 42
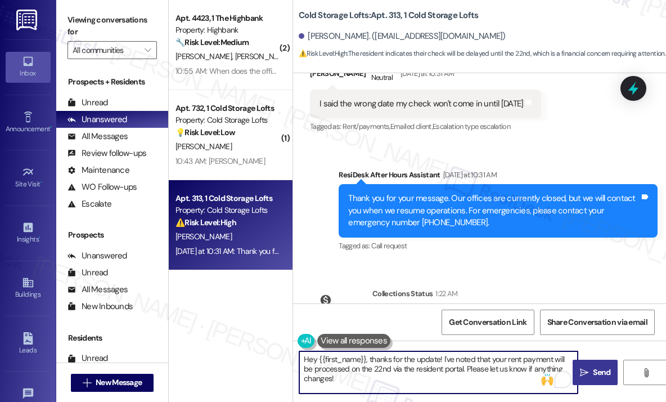
click at [586, 366] on span " Send" at bounding box center [595, 372] width 35 height 12
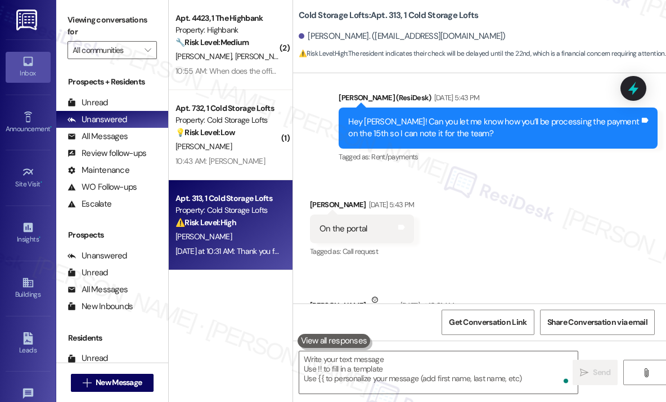
scroll to position [16880, 0]
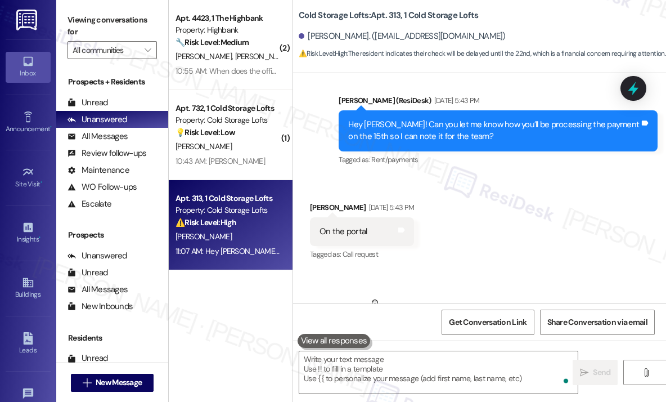
click at [244, 68] on div "10:55 AM: When does the office open 10:55 AM: When does the office open" at bounding box center [238, 71] width 124 height 10
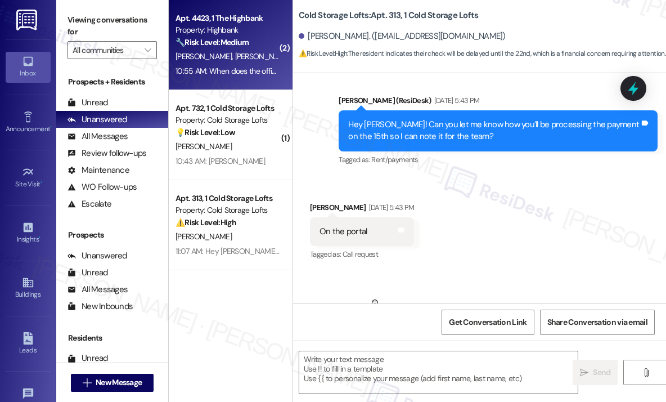
type textarea "Fetching suggested responses. Please feel free to read through the conversation…"
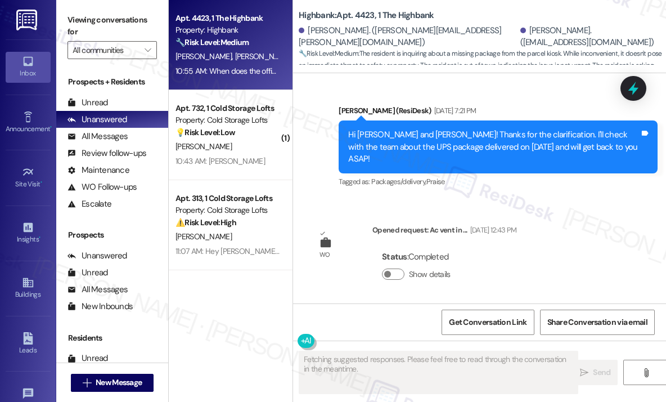
scroll to position [6888, 0]
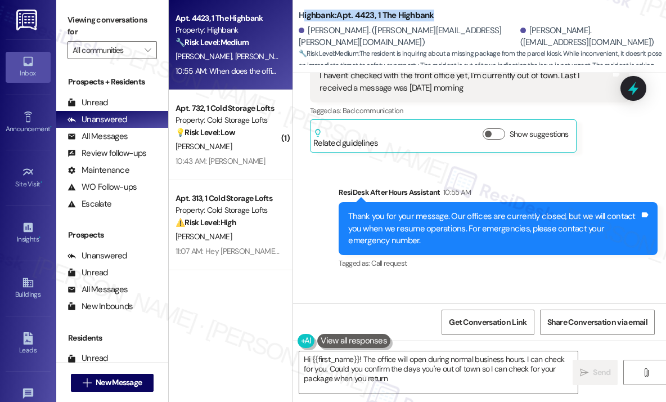
type textarea "Hi {{first_name}}! The office will open during normal business hours. I can che…"
drag, startPoint x: 444, startPoint y: 16, endPoint x: 299, endPoint y: 15, distance: 144.6
click at [299, 15] on div "Highbank: Apt. 4423, 1 The Highbank" at bounding box center [411, 15] width 225 height 14
copy b "Highbank: Apt. 4423, 1 The Highbank"
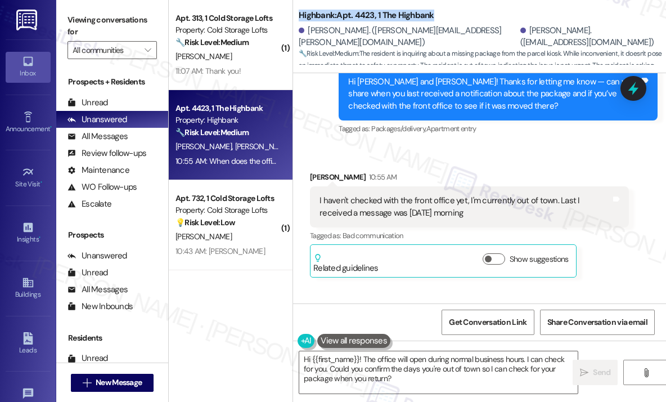
scroll to position [6775, 0]
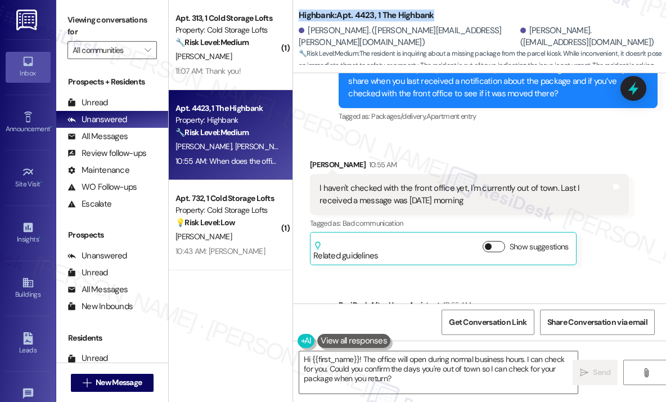
click at [500, 241] on button "Show suggestions" at bounding box center [494, 246] width 23 height 11
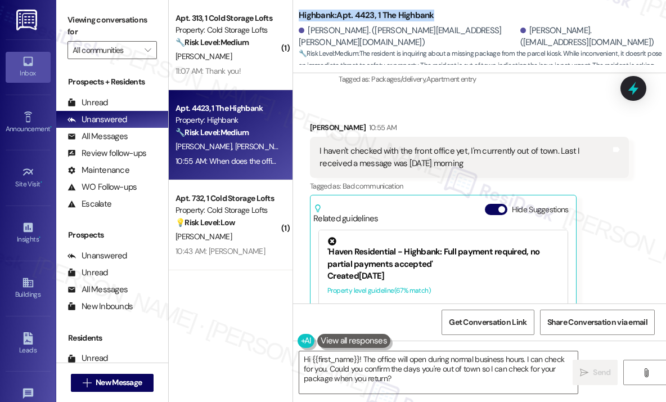
scroll to position [6888, 0]
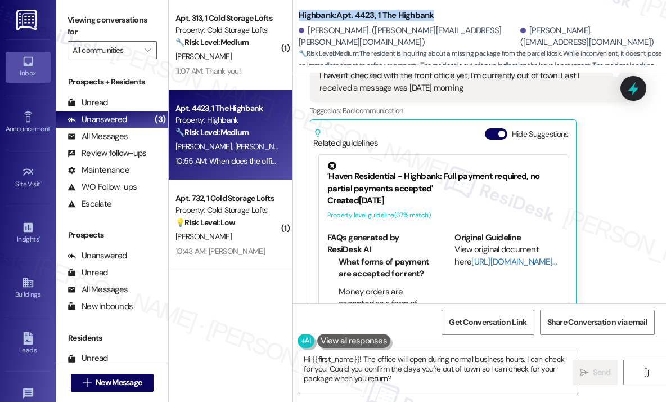
click at [487, 256] on link "[URL][DOMAIN_NAME]…" at bounding box center [514, 261] width 85 height 11
click at [621, 131] on div "Stuti Trivedi 10:55 AM I haven't checked with the front office yet, I'm current…" at bounding box center [469, 179] width 319 height 267
drag, startPoint x: 437, startPoint y: 13, endPoint x: 302, endPoint y: 17, distance: 135.7
click at [302, 17] on div "Highbank: Apt. 4423, 1 The Highbank" at bounding box center [411, 15] width 225 height 14
click at [300, 17] on b "Highbank: Apt. 4423, 1 The Highbank" at bounding box center [367, 16] width 136 height 12
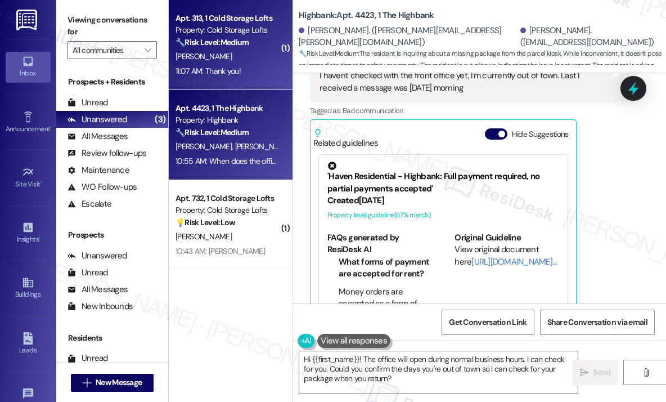
click at [249, 66] on div "11:07 AM: Thank you! 11:07 AM: Thank you!" at bounding box center [227, 71] width 106 height 14
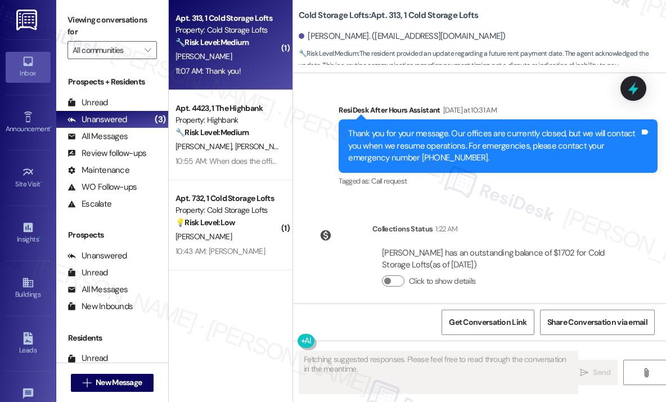
scroll to position [17491, 0]
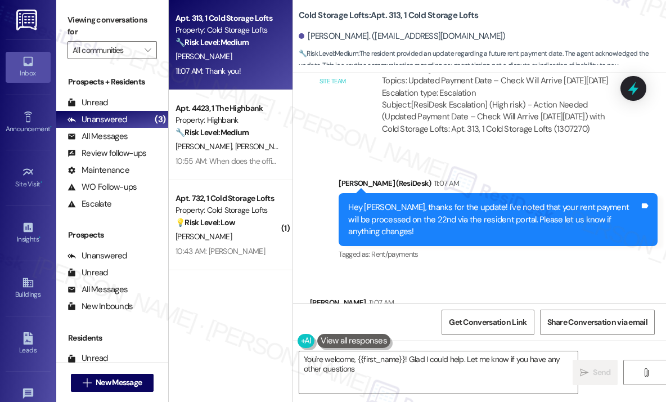
type textarea "You're welcome, {{first_name}}! Glad I could help. Let me know if you have any …"
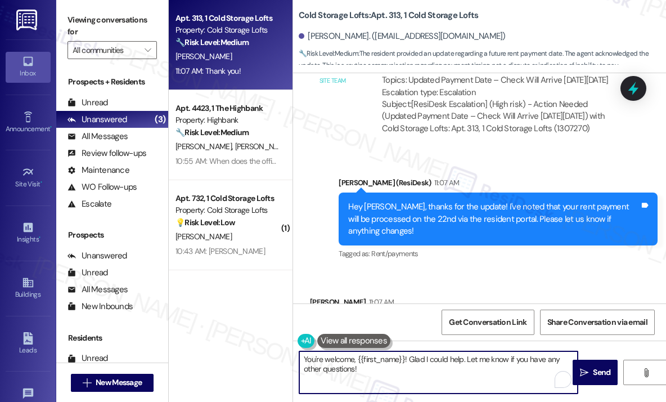
click at [409, 361] on textarea "You're welcome, {{first_name}}! Glad I could help. Let me know if you have any …" at bounding box center [438, 372] width 279 height 42
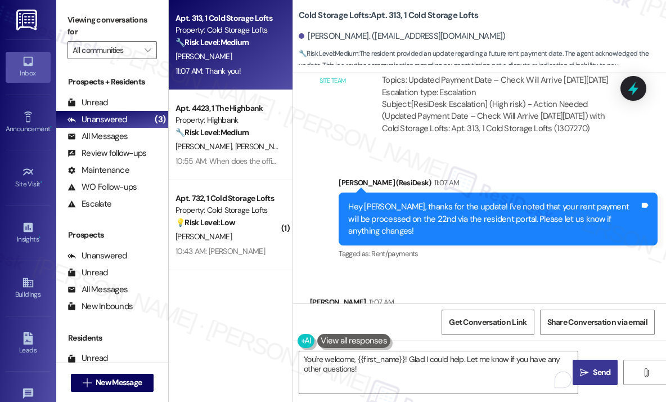
click at [593, 373] on span "Send" at bounding box center [601, 372] width 17 height 12
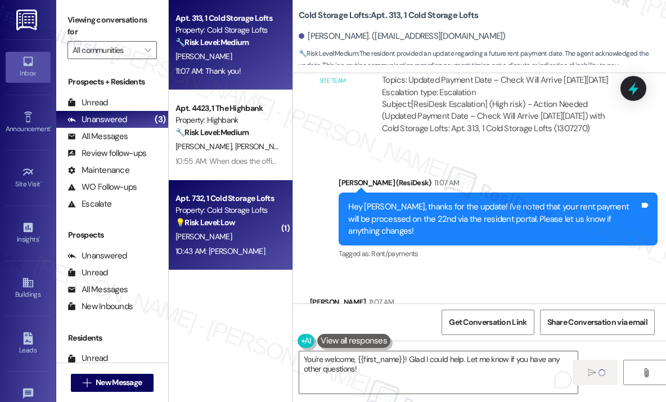
click at [245, 236] on div "[PERSON_NAME]" at bounding box center [227, 237] width 106 height 14
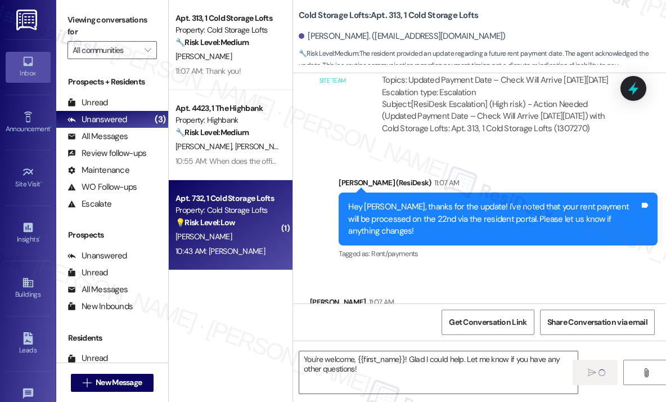
type textarea "Fetching suggested responses. Please feel free to read through the conversation…"
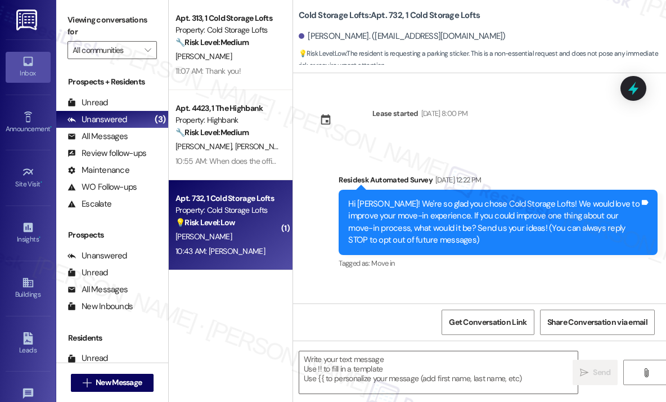
scroll to position [12159, 0]
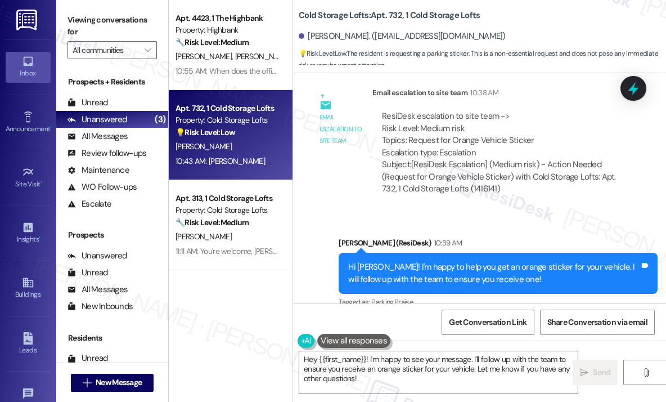
click at [475, 319] on div "Received via SMS Barbara Dillon 10:43 AM Ty Tags and notes Tagged as: Positive …" at bounding box center [479, 366] width 373 height 95
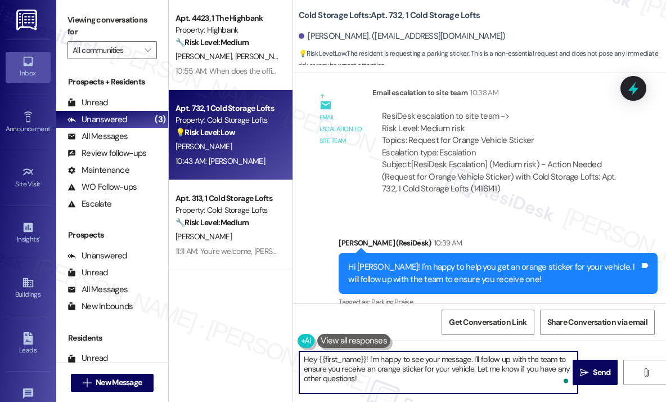
drag, startPoint x: 414, startPoint y: 383, endPoint x: 293, endPoint y: 357, distance: 123.7
click at [293, 357] on div "Cold Storage Lofts: Apt. 732, 1 Cold Storage Lofts Barbara Dillon. (kctowlot@gm…" at bounding box center [480, 201] width 374 height 402
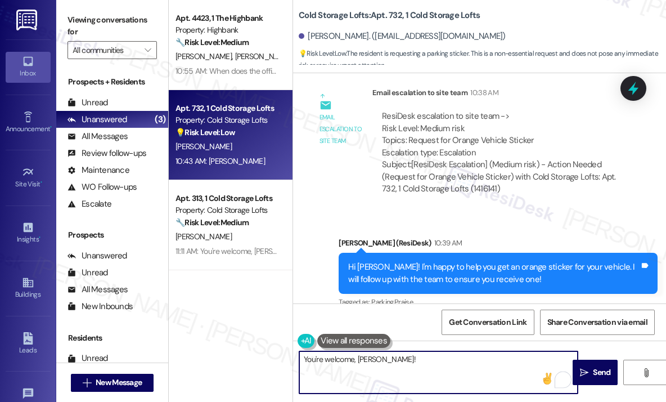
type textarea "You're welcome, Barbara!"
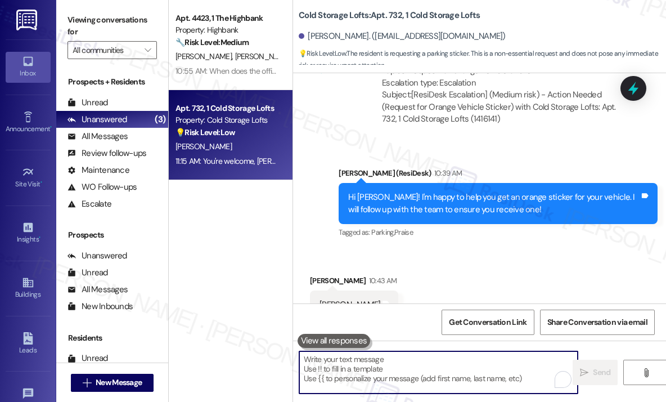
scroll to position [12237, 0]
